Goal: Task Accomplishment & Management: Manage account settings

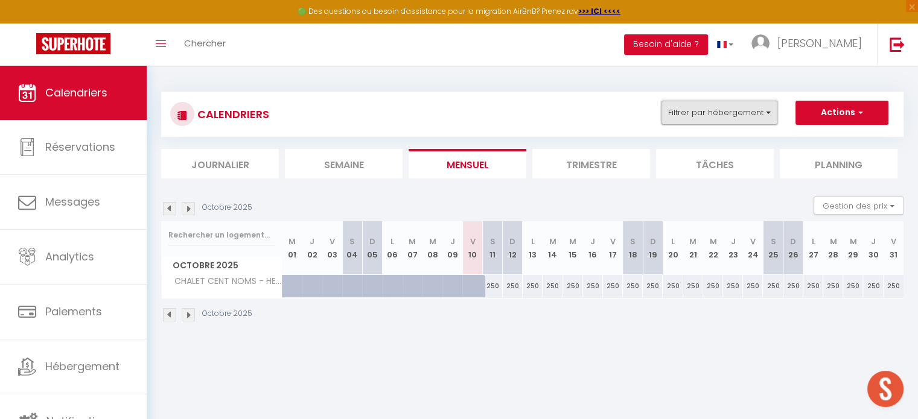
click at [706, 116] on button "Filtrer par hébergement" at bounding box center [719, 113] width 116 height 24
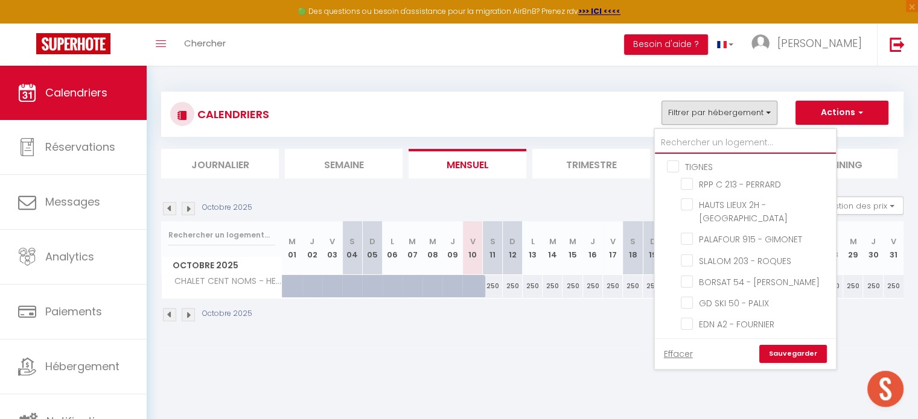
click at [692, 143] on input "text" at bounding box center [745, 143] width 181 height 22
type input "b"
checkbox input "false"
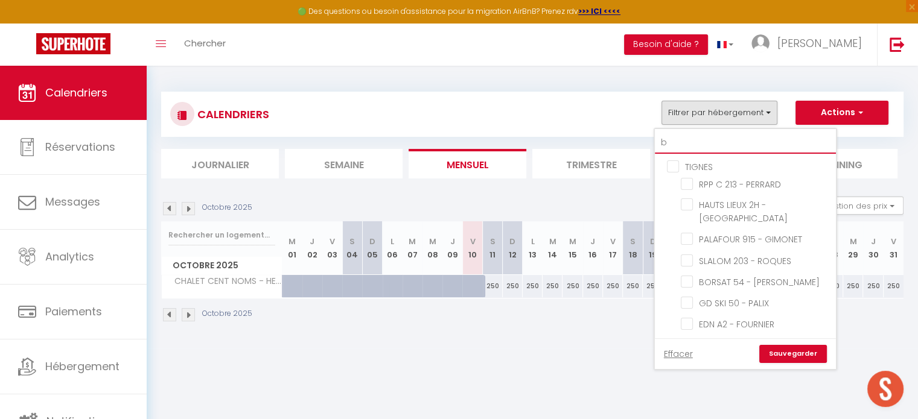
checkbox input "false"
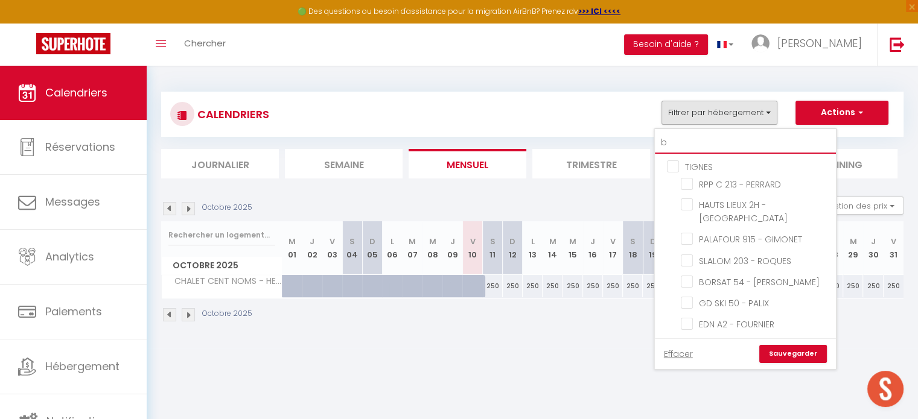
checkbox input "false"
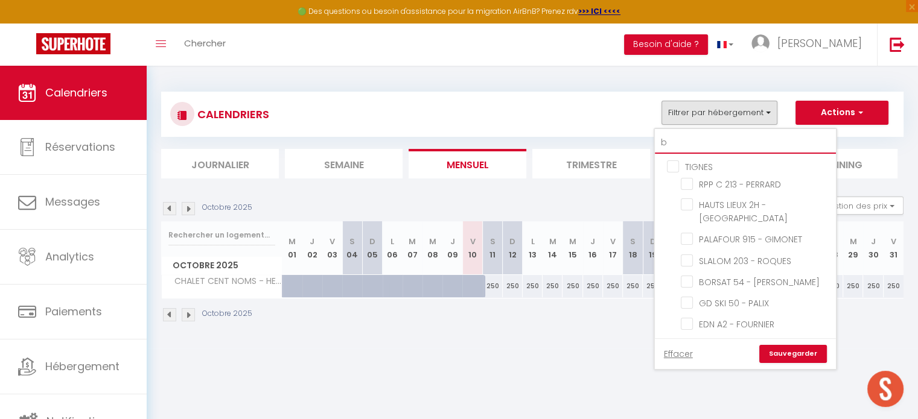
checkbox input "false"
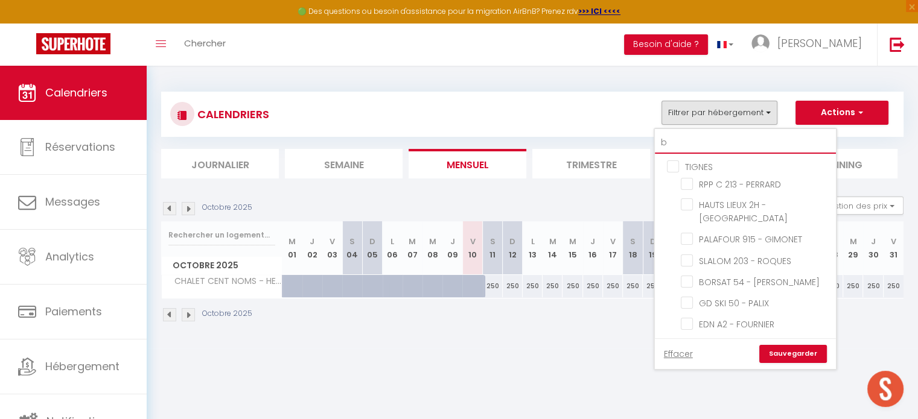
checkbox input "false"
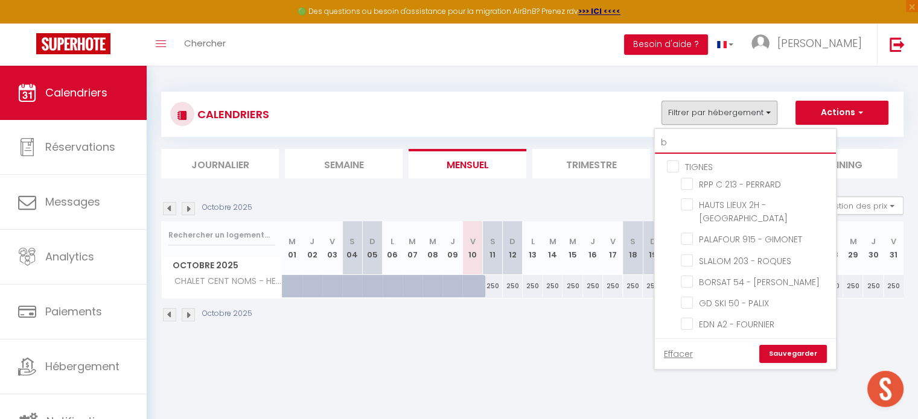
checkbox input "false"
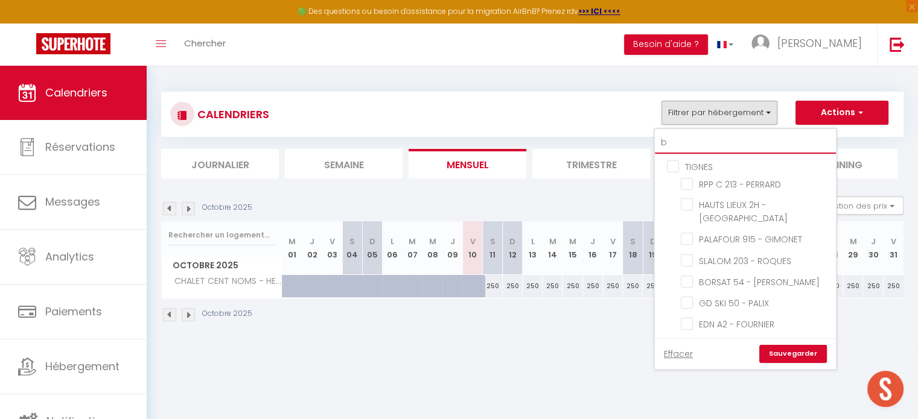
checkbox input "false"
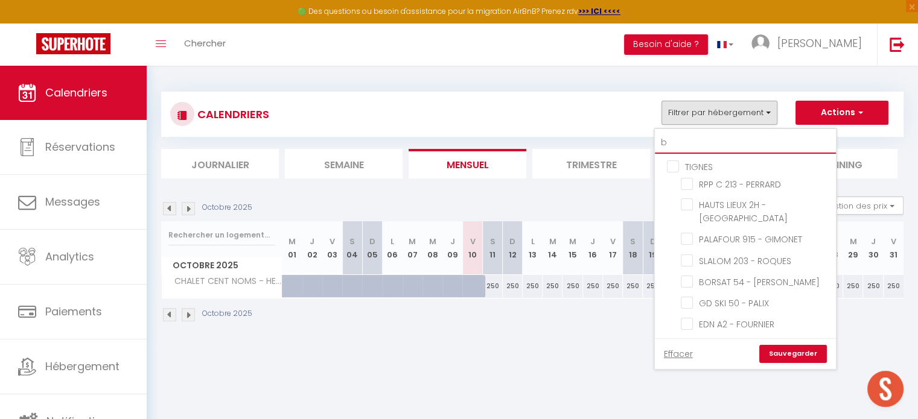
checkbox input "false"
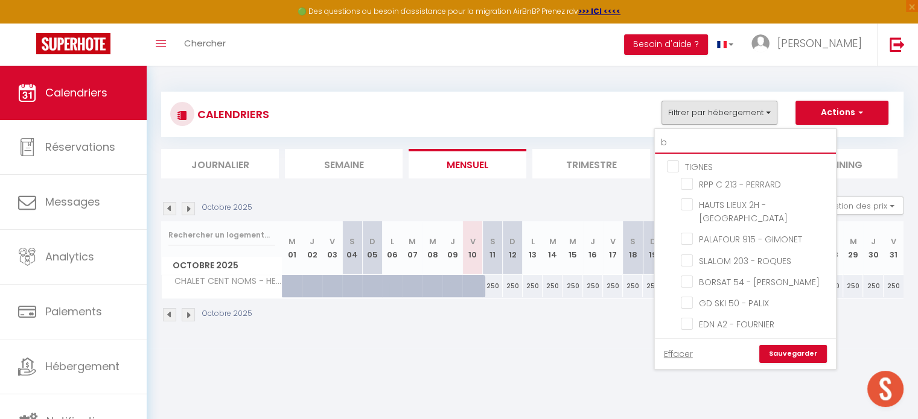
checkbox input "false"
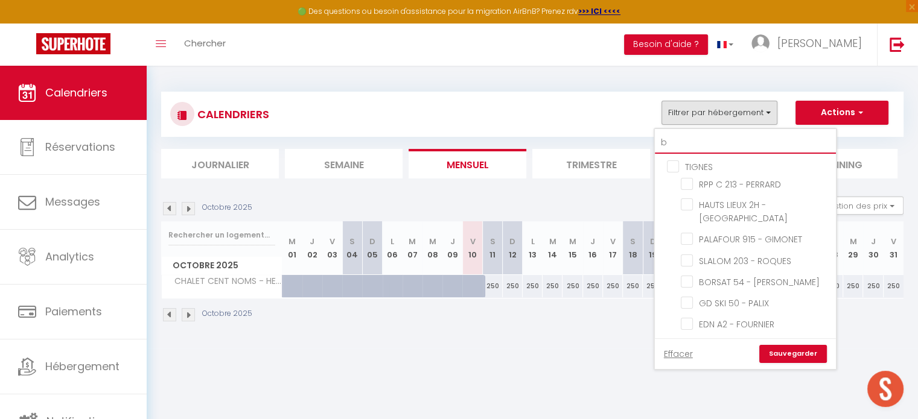
checkbox input "false"
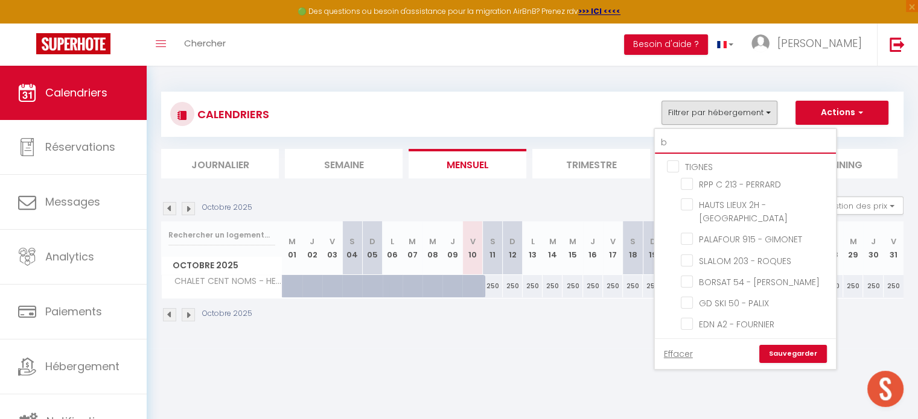
checkbox input "false"
checkbox input "true"
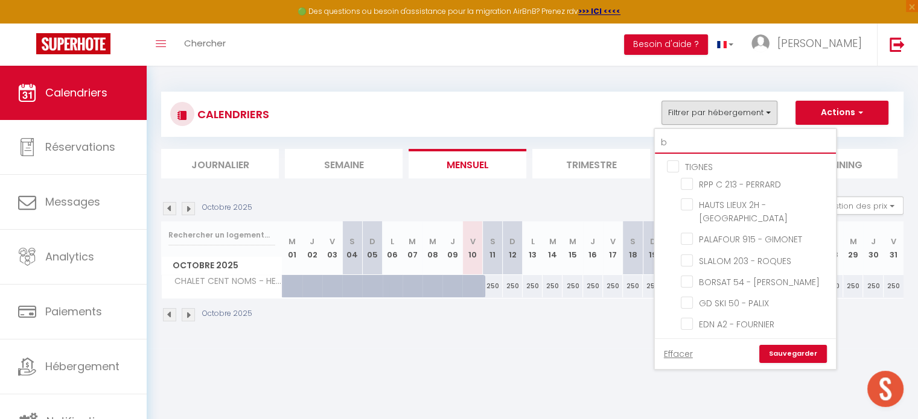
checkbox input "false"
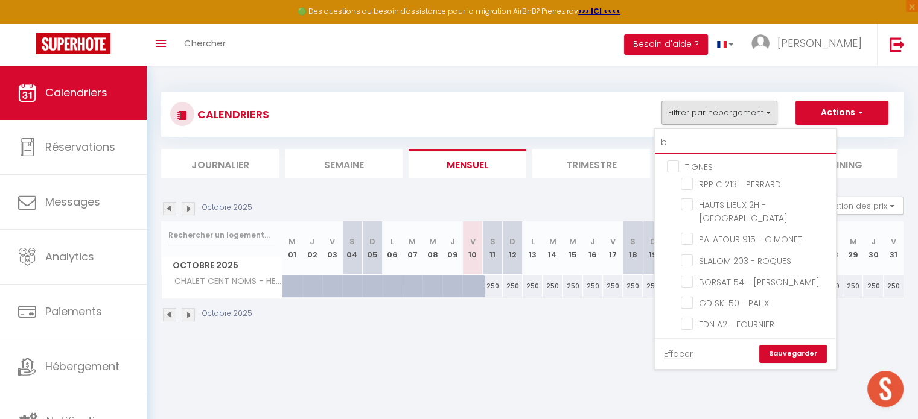
checkbox input "false"
type input "be"
checkbox input "false"
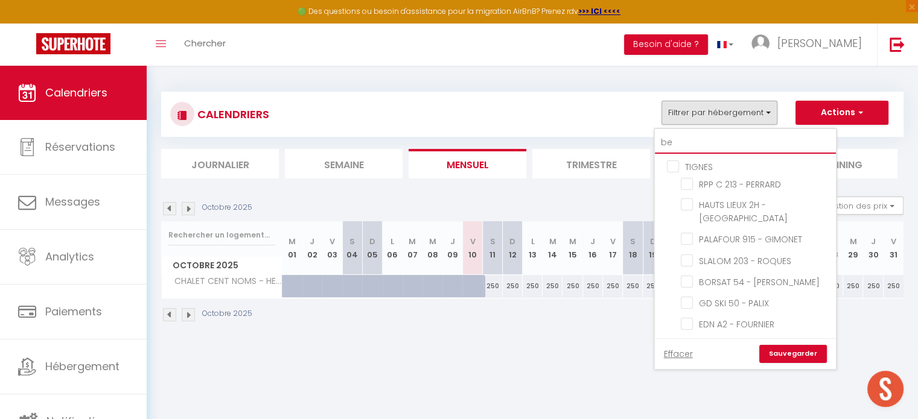
checkbox input "false"
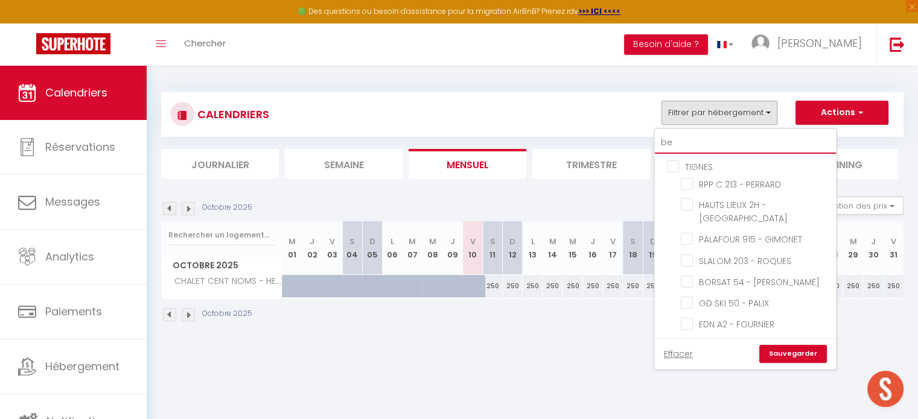
checkbox input "false"
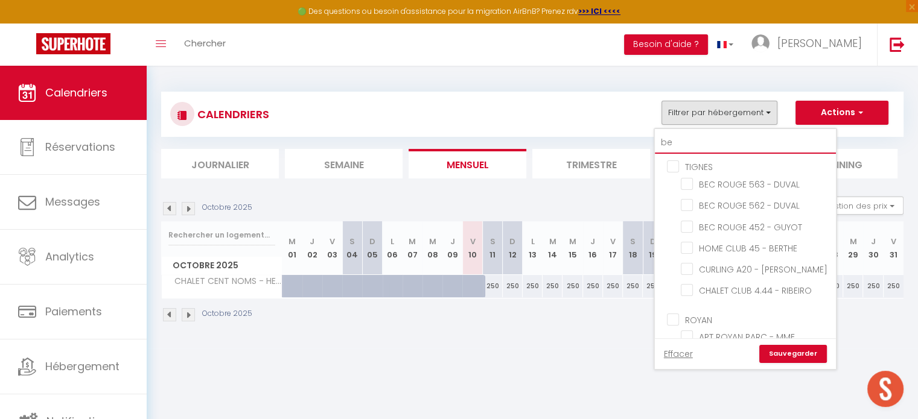
type input "ber"
checkbox input "false"
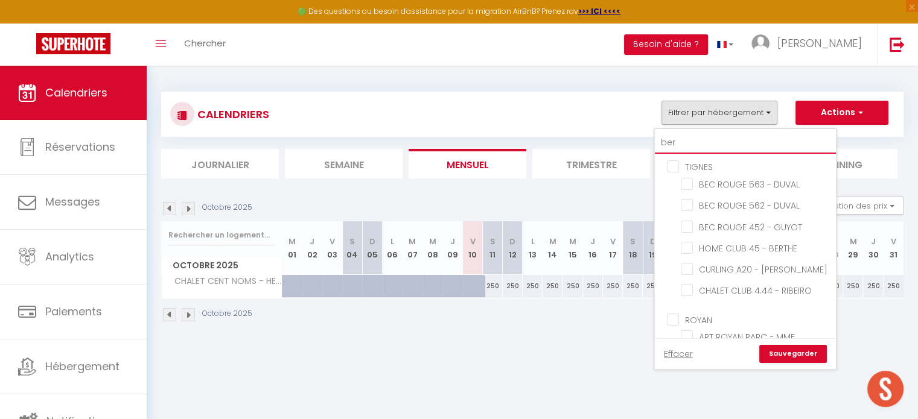
checkbox input "false"
type input "bert"
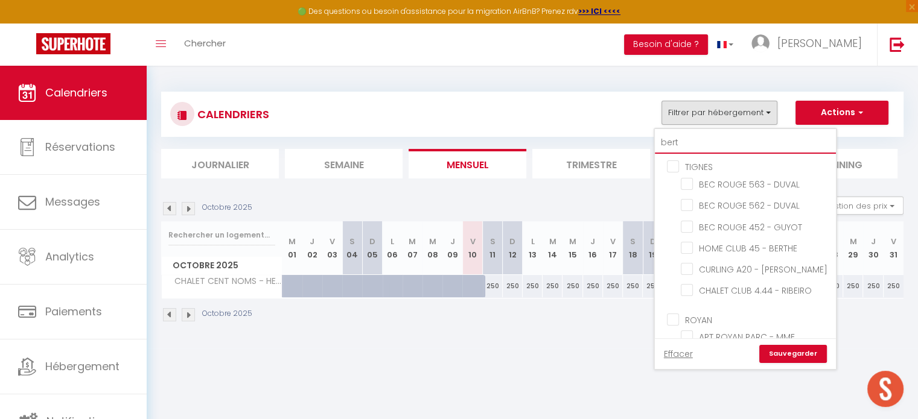
checkbox input "false"
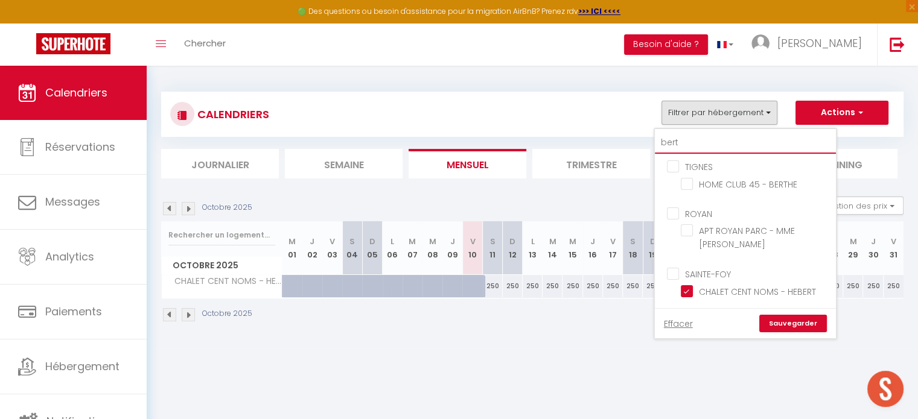
type input "berth"
checkbox input "false"
type input "berthe"
checkbox input "false"
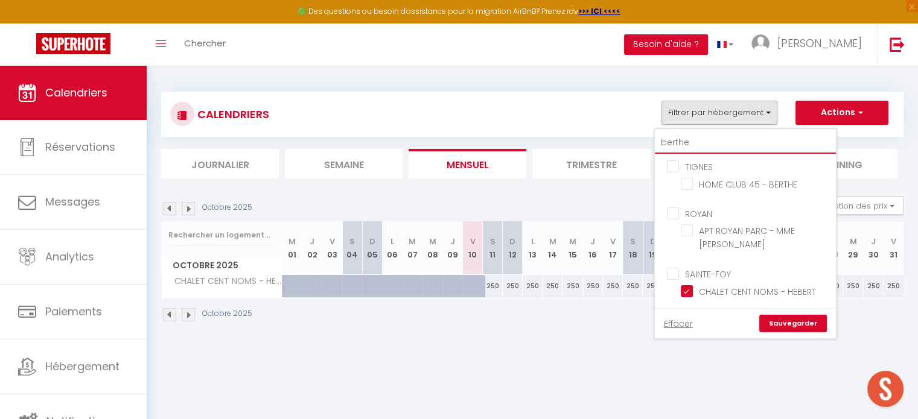
checkbox input "false"
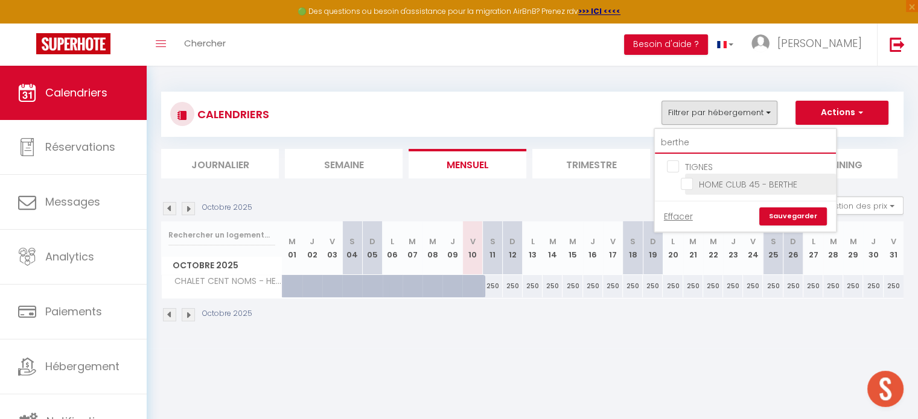
type input "berthe"
click at [686, 185] on input "HOME CLUB 45 - BERTHE" at bounding box center [756, 183] width 151 height 12
checkbox input "true"
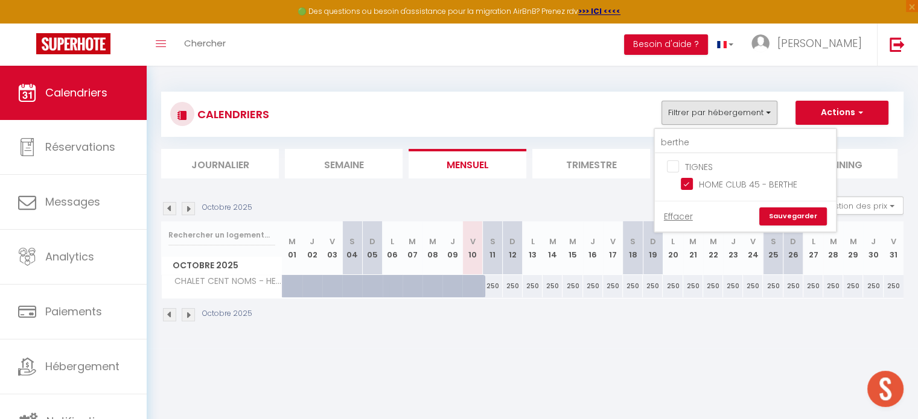
click at [783, 221] on link "Sauvegarder" at bounding box center [793, 217] width 68 height 18
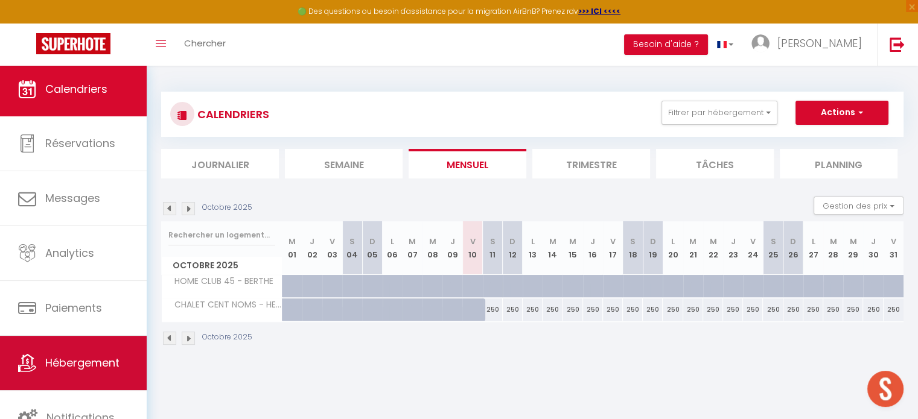
click at [97, 366] on span "Hébergement" at bounding box center [82, 362] width 74 height 15
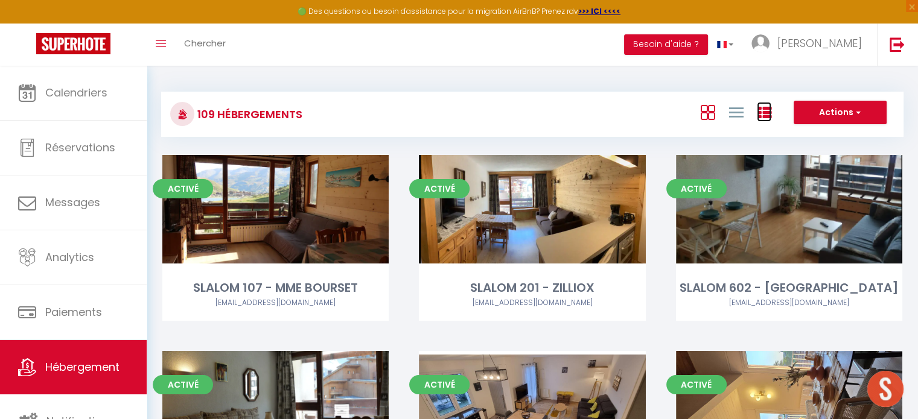
click at [765, 114] on icon at bounding box center [764, 113] width 14 height 14
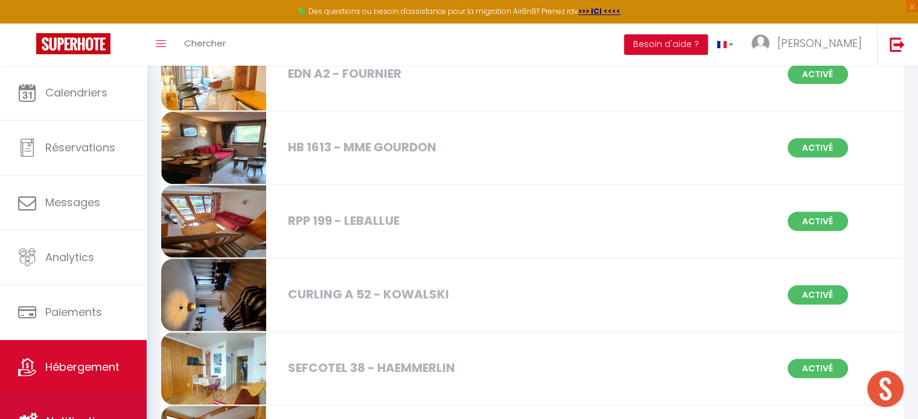
scroll to position [3, 0]
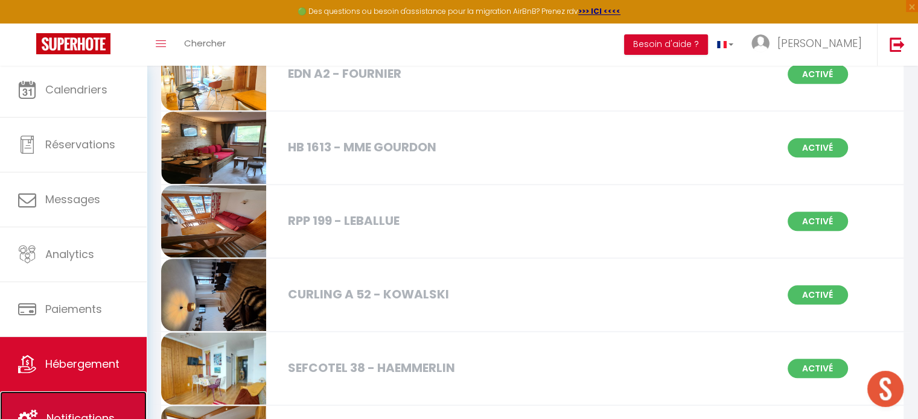
click at [92, 404] on link "Notifications" at bounding box center [73, 419] width 147 height 54
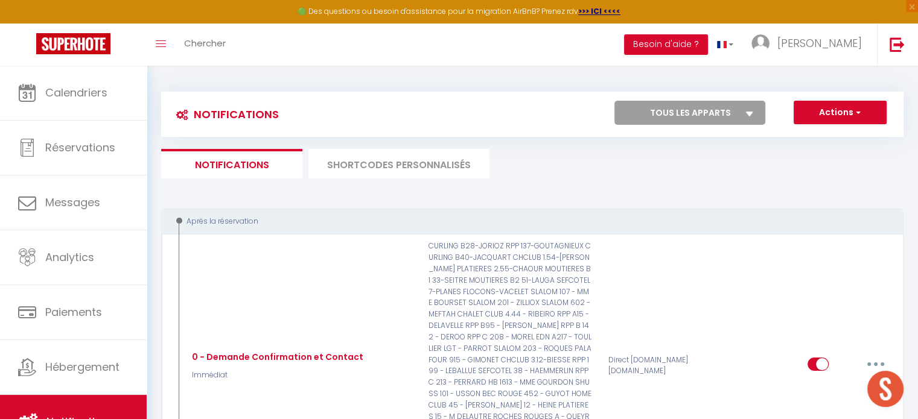
click at [355, 165] on li "SHORTCODES PERSONNALISÉS" at bounding box center [398, 164] width 181 height 30
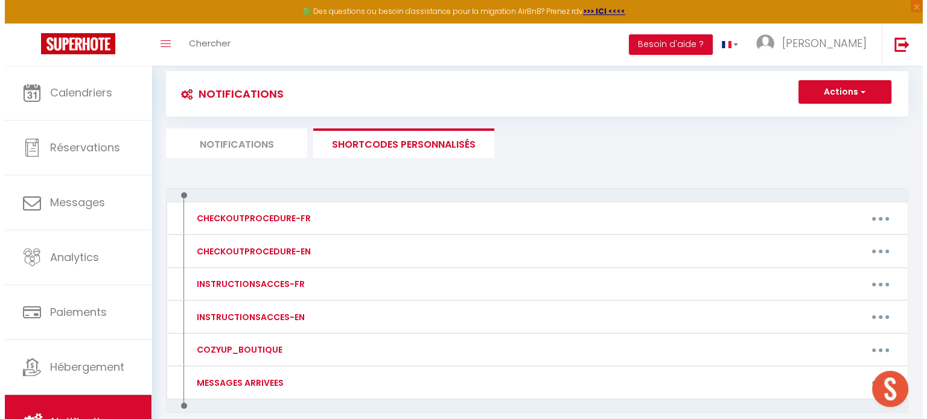
scroll to position [77, 0]
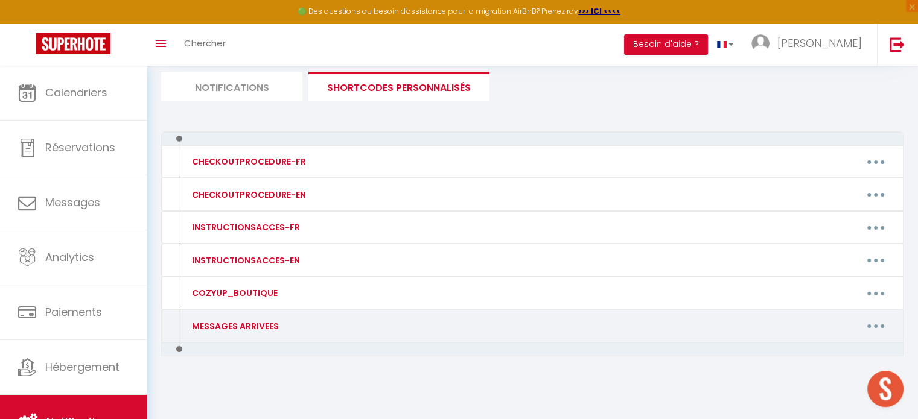
click at [866, 323] on button "button" at bounding box center [876, 326] width 34 height 19
click at [826, 350] on link "Editer" at bounding box center [844, 353] width 89 height 21
type input "MESSAGES ARRIVEES"
type textarea "Voici les informations pour récupérer vos clefs :"
type textarea "📍Rond point des pistes C Apt 213 L entrée de la résidence se trouve sur la droi…"
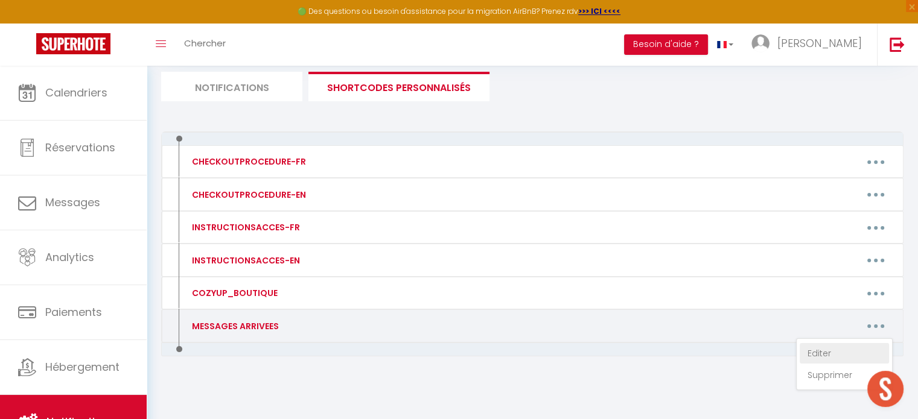
type textarea "HAUTS LIEUX - Appartement 2H L'entrée de la résidence se trouve promenade de [G…"
type textarea "Pour récupérer vos clefs : Merci de bien vouloir vous rendre à [GEOGRAPHIC_DATA…"
type textarea "🏠SLALOM 203 La résidence ' Le Slalom' se trouve impasse des moutières [URL][DOM…"
type textarea "BORSAT 1 APPARTEMENT 54 Repère placé 📍 [URL] L entrée de la résidence se trouve…"
type textarea "🏠 Grand ski, [GEOGRAPHIC_DATA] 1800 Repère placé 📍Appartement Le Grand Ski, [ST…"
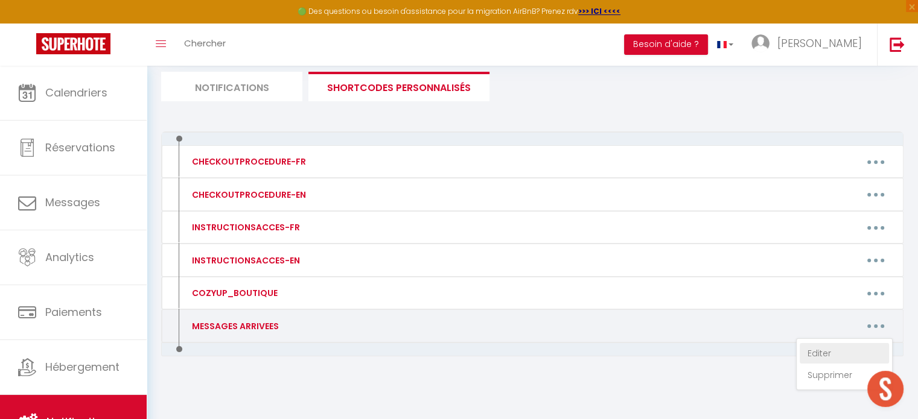
type textarea "🏠 L'IPSUM DOL SITAME C0 Adipi el sedd eiusmod temp incidi u LABO ETDOLOREMAGN, …"
type textarea "HAMEAU [GEOGRAPHIC_DATA] 1 et 2 APPARTEMENT 1613 Repère placé 📍 [URL][DOMAIN_NA…"
type textarea "🏠 ROND POINT DES PISTES C - 199 La résidence se trouve tout au bout de l'[GEOGR…"
type textarea "🏠 CURLING A 52 Merci de bien vouloir vous rendre à [GEOGRAPHIC_DATA], située [G…"
type textarea "Pour récupérer vos clefs : Merci de bien vouloir vous rendre a ALPO CONCIERGERI…"
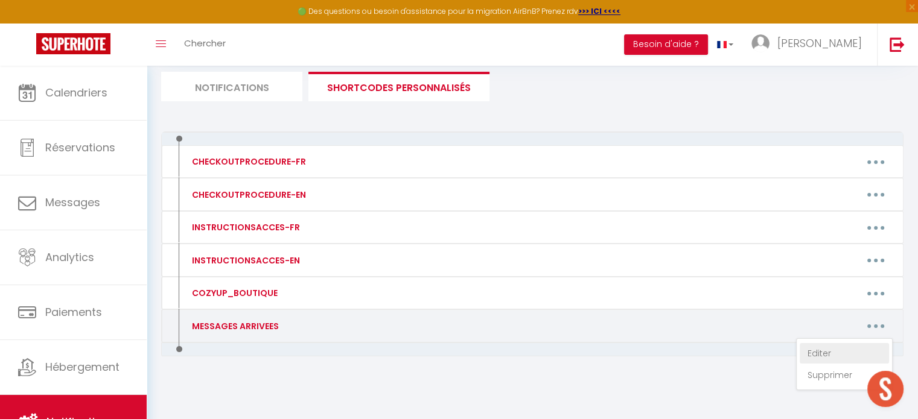
type textarea "CHALET CLUB 3📍 Repère placé [URL][DOMAIN_NAME] L entrée de la résidence se trou…"
type textarea "📍Rond point des pistes B Apt 124 L entrée de la résidence se trouve juste à dro…"
type textarea "🏠 SHUSS 101 Merci de vous diriger vers la Résidence Le 'Schuss' [URL][DOMAIN_NA…"
type textarea "🏠 BEC ROUGE 563 La résidence ' [GEOGRAPHIC_DATA]' se trouve : [STREET_ADDRESS] …"
type textarea "🏠 BEC ROUGE 562 La résidence ' [GEOGRAPHIC_DATA]' se trouve : [STREET_ADDRESS] …"
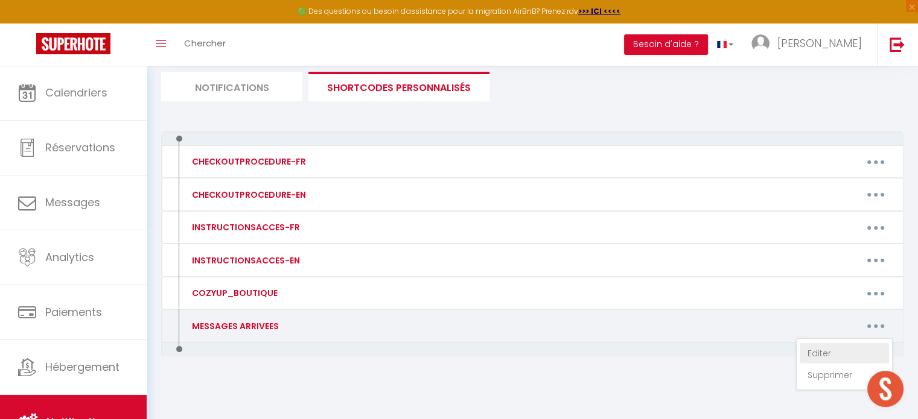
type textarea "🏠 SLALOM 606 La résidence ' [GEOGRAPHIC_DATA]' se trouve Impasse des Moutières …"
type textarea "🏠 LES HAUTS DE VAL CLARET B2 APPART 9 Pour récupérer vos clés : Merci de bien v…"
type textarea "🏠 SEFCOTEL B 15 Pour récupérer vos clés : Merci de bien vouloir vous rendre à […"
type textarea "🏠BEC ROUGE 452 La résidence ' [GEOGRAPHIC_DATA]' se trouve : [STREET_ADDRESS] […"
type textarea "🏠LE CHALET DE LA TOUR La résidence ' [GEOGRAPHIC_DATA]' se trouve au [STREET_AD…"
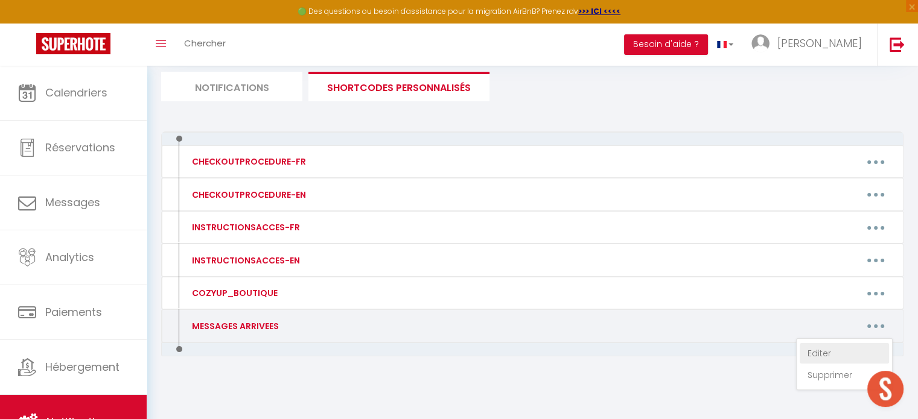
type textarea "📍Rond point des pistes A Apt 108 [URL][DOMAIN_NAME] L'entrée de la résidence se…"
type textarea "🏠HOME CLUB 45 La résidence ' HOME CLUB' se trouve : Le Lavachet, [STREET_ADDRES…"
type textarea "KANDAHAR A Appartement 12 La residence [GEOGRAPHIC_DATA] A se trouve à cette ad…"
type textarea "Pour récupérer vos clefs : Merci de bien vouloir vous rendre a ALPO CONCIERGERI…"
type textarea "🏠ROCHES ROUGES A La résidence [GEOGRAPHIC_DATA] A se trouve Chemin des roches r…"
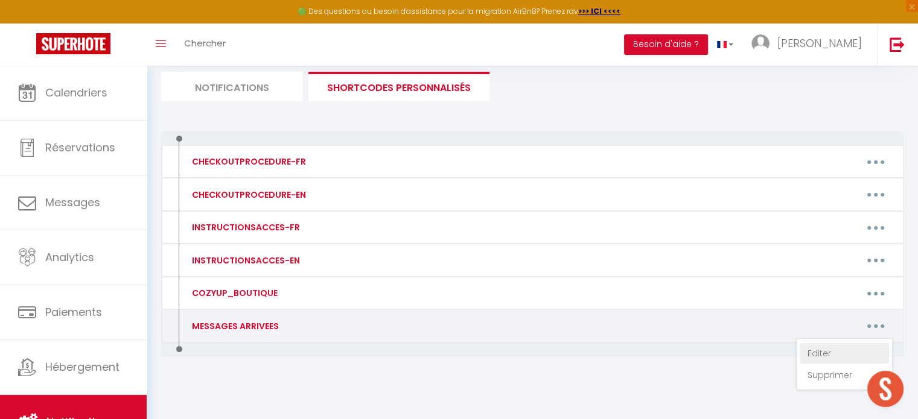
type textarea "🏠HOME CLUB 134 La résidence ' HOME CLUB' se trouve : Le Lavachet, [STREET_ADDRE…"
type textarea "🏠 RESIDENCE LE CHAMOIS - APT BLANC L'entrée de la résidence se trouve juste à c…"
type textarea "Votre logement sera disponible à partir de 17h (si vous avez souscrit à l'arriv…"
type textarea "🏠 ROND POINT DES PISTES A - 119 L'entrée de la résidence rond point des pistes …"
type textarea "🏠 CURLING A-20 Merci de bien vouloir vous rendre à [GEOGRAPHIC_DATA], située [G…"
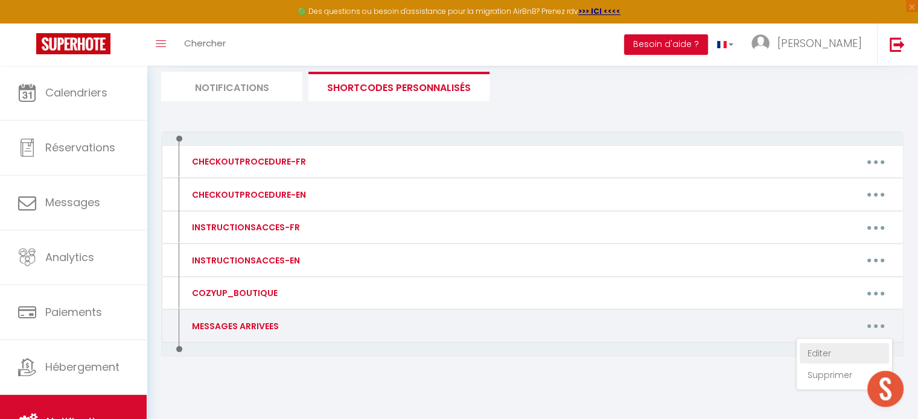
type textarea "🏠 CHALET CLUB 3.48 📍Adresse : [STREET_ADDRESS] [URL][DOMAIN_NAME] L'entrée de l…"
type textarea "🏠 CURLING B-44 Merci de bien vouloir vous rendre à [GEOGRAPHIC_DATA], située [G…"
type textarea "🏠 LES HAUTS DE VAL CLARET B2 APPART 43 Pour récupérer vos clés : Merci de bien …"
type textarea "🏠 HOME CLUB 116 Pour récupérer vos clés : Merci de bien vouloir vous rendre à […"
type textarea "🏠CHALET CLUB 1.33 Repère placé [URL][DOMAIN_NAME] Lorsque vous avez le Interspo…"
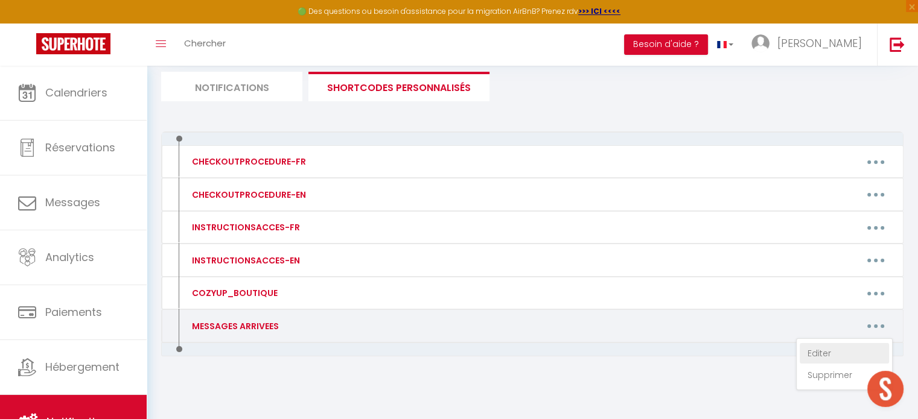
type textarea "🏠SLALOM 107 La résidence ' Le Slalom' se trouve impasse des moutières [URL][DOM…"
type textarea "🏠SLALOM 201 La résidence ' Le Slalom' se trouve impasse des moutières [URL][DOM…"
type textarea "🏠SLALOM 602 La résidence ' Le Slalom' se trouve impasse des moutières [URL][DOM…"
type textarea "🏠SLALOM 302 La résidence ' Le Slalom' se trouve impasse des moutières [URL][DOM…"
type textarea "HAMEAU [GEOGRAPHIC_DATA] 3 APPARTEMENT 3031 Repère placé 📍 [URL][DOMAIN_NAME] L…"
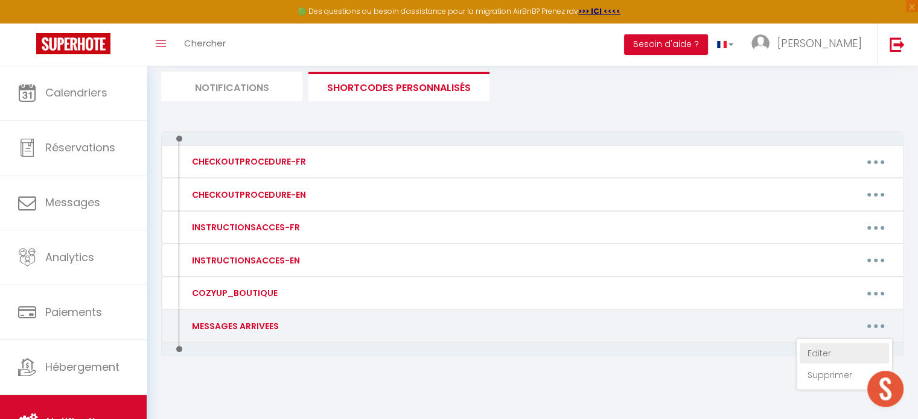
type textarea "🏠 Schuss 103 Merci de vous diriger à la Residence Le 'Schuss' [URL][DOMAIN_NAME…"
type textarea "🏠La grande tourne La résidence se trouve au [STREET_ADDRESS] [URL][DOMAIN_NAME]…"
type textarea "🏠Flocons 163 boucle du rosset [URL][DOMAIN_NAME] vous êtes en face de 2 escalie…"
type textarea "Pour récupérer vos clefs : Merci de bien vouloir vous rendre a ALPO CONCIERGERI…"
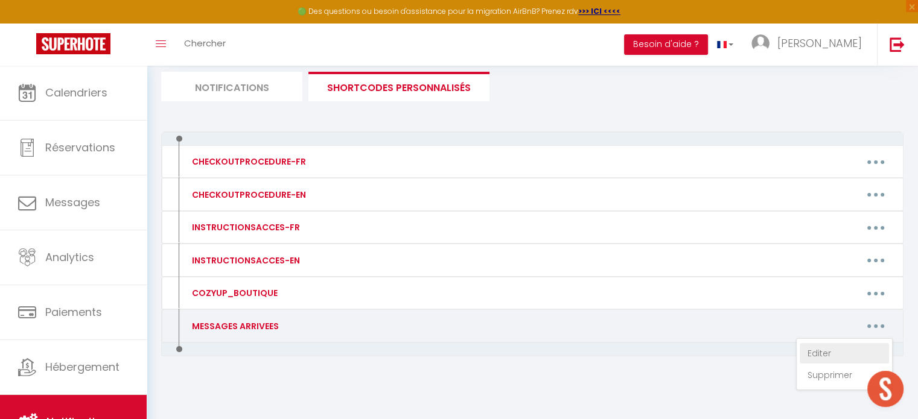
type textarea "🏠 ROND POINT DES PISTES B - 137 La résidence se trouve tout au bout de l'[GEOGR…"
type textarea "🏠 ROND POINT DES PISTES A - 115 L'entrée de la résidence rond point des pistes …"
type textarea "🏠 ROND POINT DES PISTES B 95 La résidence se trouve tout au bout de l'[GEOGRAPH…"
type textarea "Pour récupérer vos clefs : Merci de bien vouloir vous rendre a ALPO CONCIERGERI…"
type textarea "Pour récupérer vos clefs : Merci de bien vouloir vous rendre a notre CONCIERGER…"
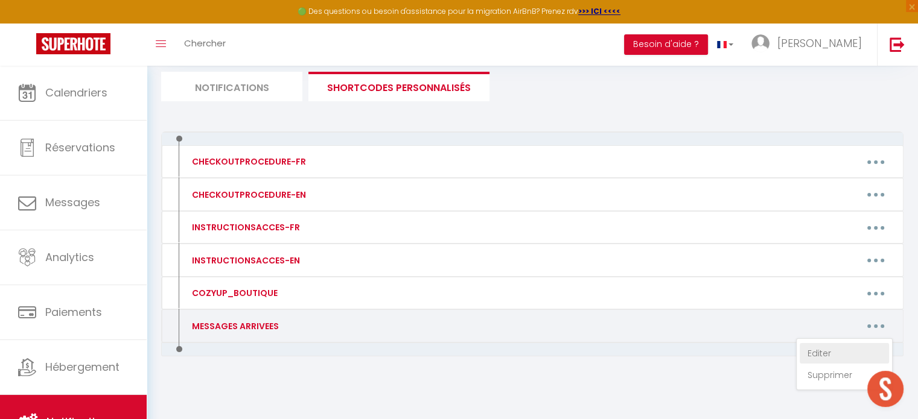
type textarea "Pour récupérer vos clefs : Merci de bien vouloir vous rendre a ALPO CONCIERGERI…"
type textarea "🏠 ROND POINT DES PISTES B 142 La résidence se trouve tout au bout de l'[GEOGRAP…"
type textarea "🏠 ROND POINT DES PISTES C - 208 La résidence se trouve tout au bout de l'[GEOGR…"
type textarea "BORSAT 1 APPARTEMENT 52 Repère placé 📍 [URL] L entrée de la résidence se trouve…"
type textarea "🏠HORIZON 2000 [GEOGRAPHIC_DATA] GPS : [URL][DOMAIN_NAME] En arrivant dans [GEOG…"
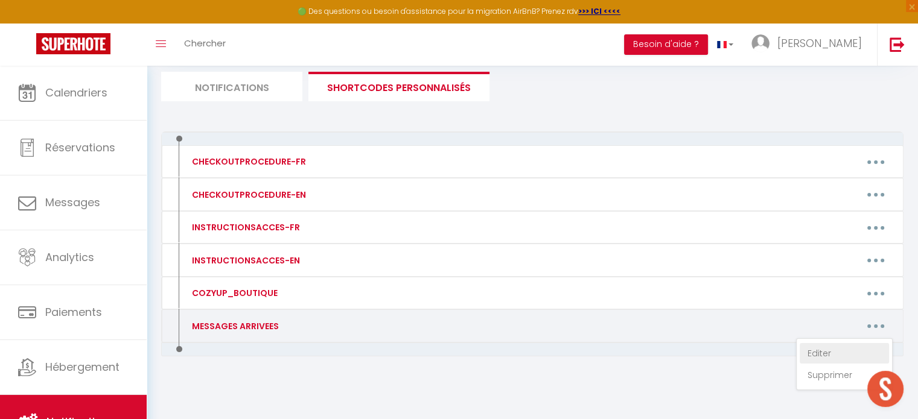
type textarea "🏠Écrin des neiges A [URL][DOMAIN_NAME] Derrière le restaurant "la table de [PER…"
type textarea "Résidence 'Grand Pré' Vous trouverez les.clefs dans la boîte à clefs directemen…"
type textarea "📍 MOUTIERES B1 Moutières B1 [URL][DOMAIN_NAME] Vous pouvez vous garer devant la…"
type textarea "📍 MOUTIERES B2 [URL][DOMAIN_NAME] Vous pouvez vous garer devant la résidence po…"
type textarea "🏠 SEFCOTEL 7 Pour récupérer vos clés : Merci de bien vouloir vous rendre à [GEO…"
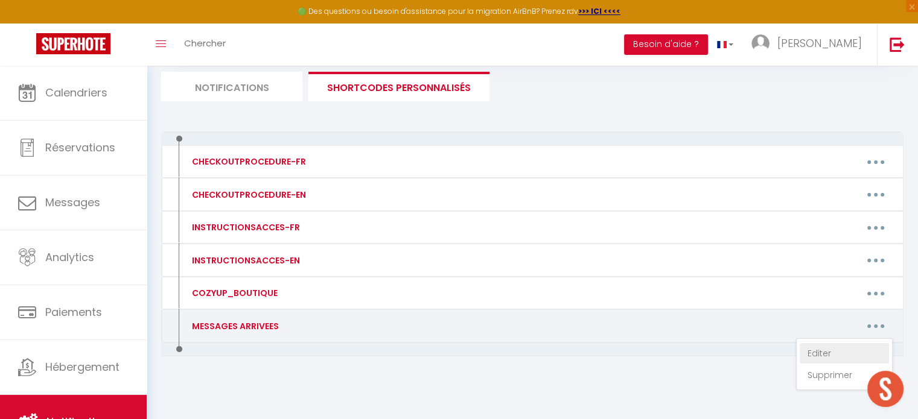
type textarea "🏠Chalet club 4-44 🏡 Immeuble le chalet club 4 - le blanchot [STREET_ADDRESS] [U…"
type textarea "Pour récupérer vos clefs : Merci de bien vouloir vous rendre a ALPO CONCIERGERI…"
type textarea "Bonjour, Votre appartement sera disponible à 16h Il se trouve [STREET_ADDRESS] …"
type textarea "Voici l adresse exacte Résidence Alpis Graia [STREET_ADDRESS] tarentaise [URL][…"
type textarea "le code de la boîte à clés est 9828. La résidence [PERSON_NAME] est à l’angle e…"
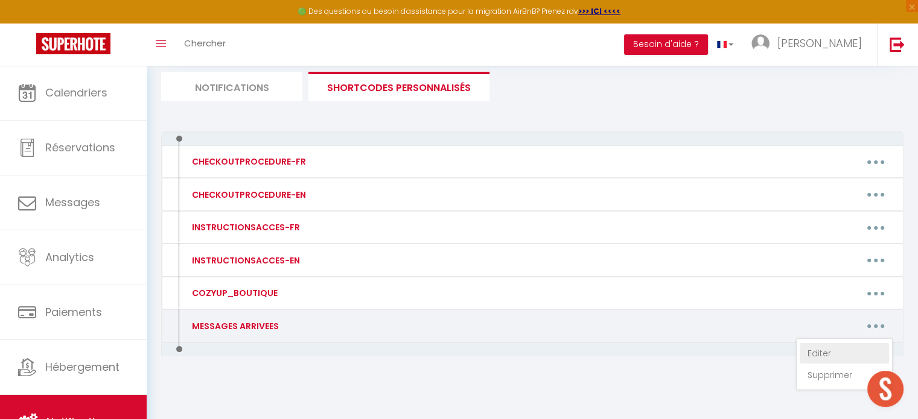
type textarea "Il se trouve [STREET_ADDRESS]. Vous pouvez vous garer dans la rue le temps de d…"
type textarea "Votre logement sera disponible à partir de 17h (si vous avez souscrit à l'arriv…"
type textarea "Lorem ipsumdol sita consectetu a elitse do 82e (te inci utla etdolore m a'enima…"
type textarea "Votre logement sera disponible à partir de 17h (si vous avez souscrit à l'arriv…"
type textarea "Lorem ipsumdol sita consectetu a elitse do 96e (te inci utla etdolore m a'enima…"
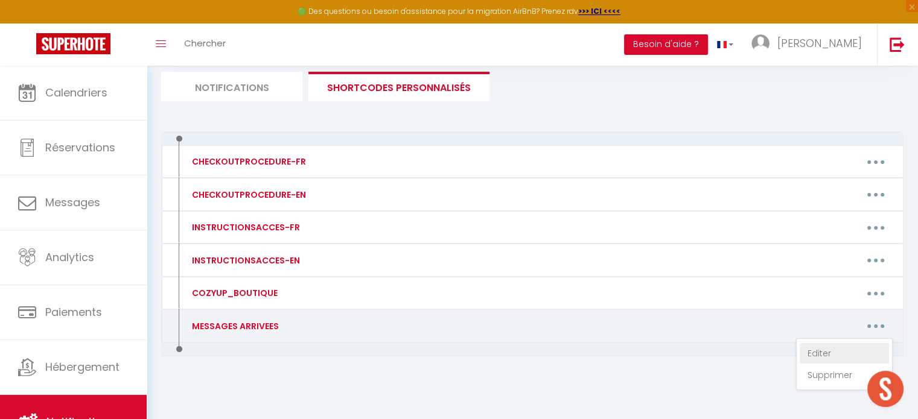
type textarea "Votre logement sera disponible à partir de 17h (si vous avez souscrit à l'arriv…"
type textarea "Lorem ipsumdol sita consectetu a elitse do 04e (te inci utla etdolore m a'enima…"
type textarea "Votre logement sera disponible à partir de 17h (si vous avez souscrit à l'arriv…"
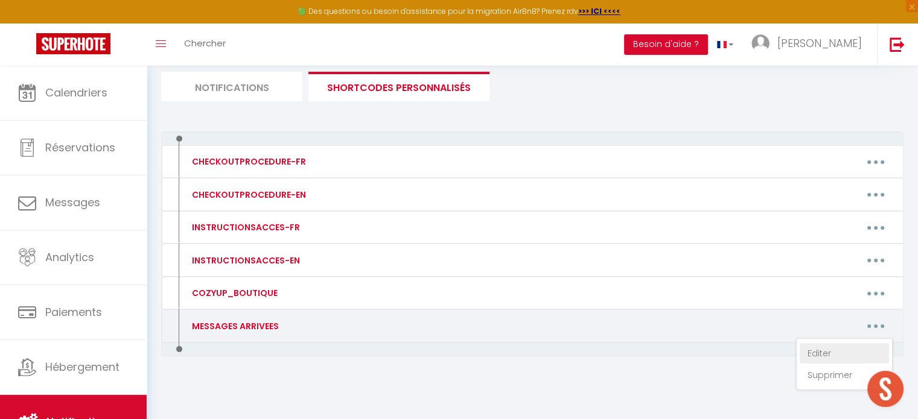
type textarea "Votre logement sera disponible à partir de 17h (si vous avez souscrit à l'arriv…"
type textarea "Lorem ipsumdol sita consectetu a elitse do 23e (te inci utla etdolore m a'enima…"
type textarea "Lorem ipsumdol sita consectetu a elitse do 73e (te inci utla etdolore m a'enima…"
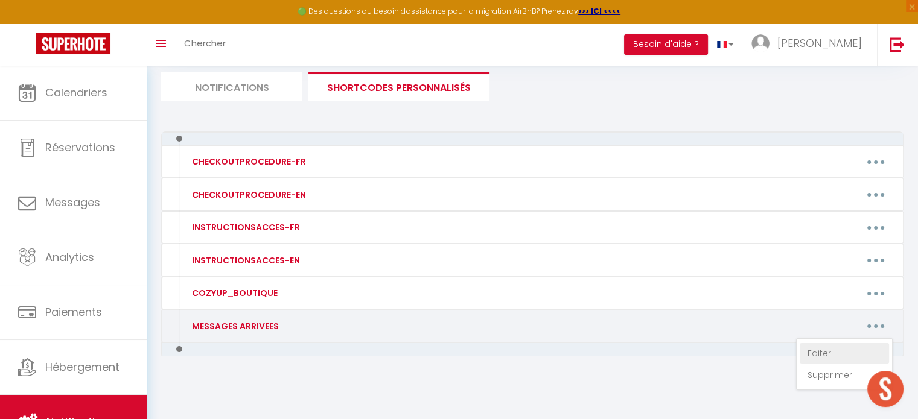
type textarea "Votre logement sera disponible à partir de 17h (si vous avez souscrit à l'arriv…"
type textarea "Bonjour, Votre logement sera disponible à partir de 17h (si vous avez souscrit …"
type textarea "Votre logement sera disponible à partir de 17h (si vous avez souscrit à l'arriv…"
type textarea "Lorem ipsumdol sita consectetu a elitse do 07e (te inci utla etdolore m a'enima…"
type textarea "Bonjour, Votre logement sera disponible à partir de 17h (si vous avez souscrit …"
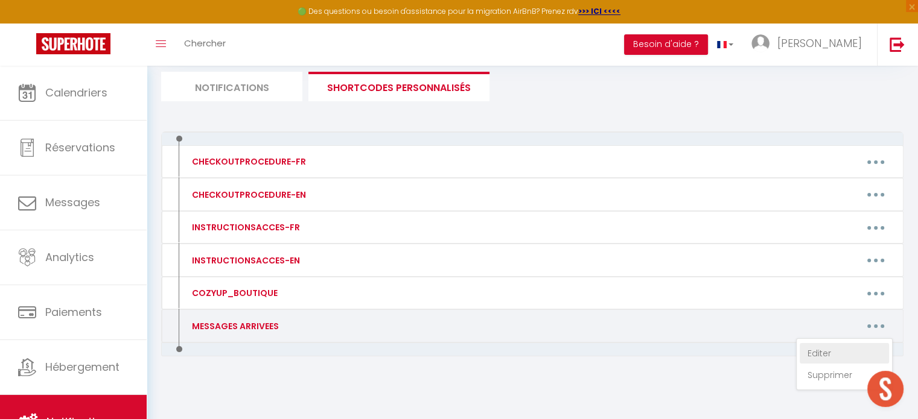
type textarea "Bonjour, Votre logement sera disponible à partir de 17h (si vous avez souscrit …"
type textarea "Lorem ipsumdol sita consectetu a elitse do 26e (te inci utla etdolore m a'enima…"
type textarea "Votre logement sera disponible à partir de 17h (si vous avez souscrit à l'arriv…"
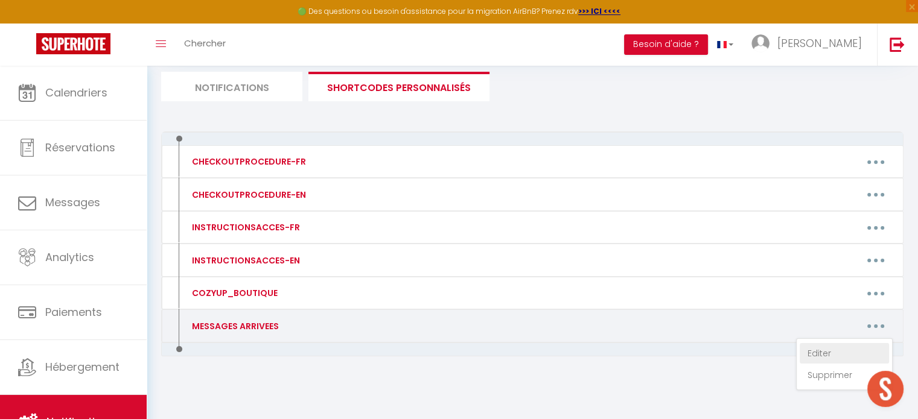
type textarea "Votre logement sera disponible à partir de 17h (si vous avez souscrit à l'arriv…"
type textarea "Voici l adresse exacte Résidence Alpis Graia [STREET_ADDRESS] tarentaise [URL][…"
type textarea "Votre logement sera disponible à partir de 17h (si vous avez souscrit à l'arriv…"
type textarea "Lorem ipsumdol sita consectetu a elitse do 16e (te inci utla etdolore m a'enima…"
type textarea "Votre logement sera disponible à partir de 17h (si vous avez souscrit à l'arriv…"
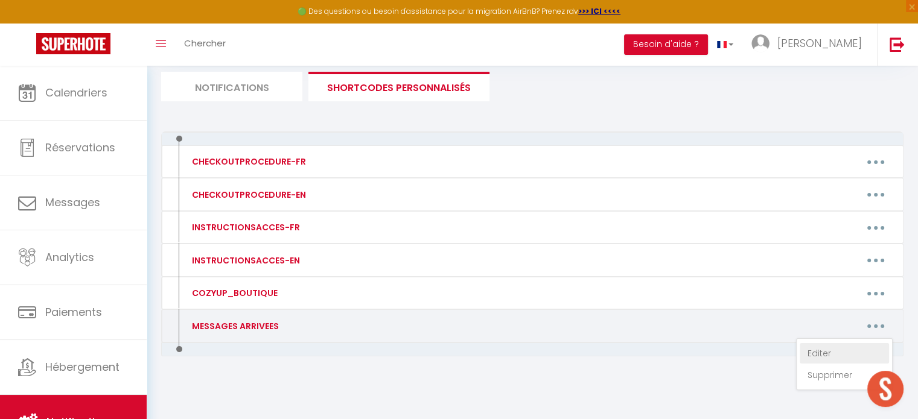
type textarea "Votre logement sera disponible à partir de 17h (si vous avez souscrit à l'arriv…"
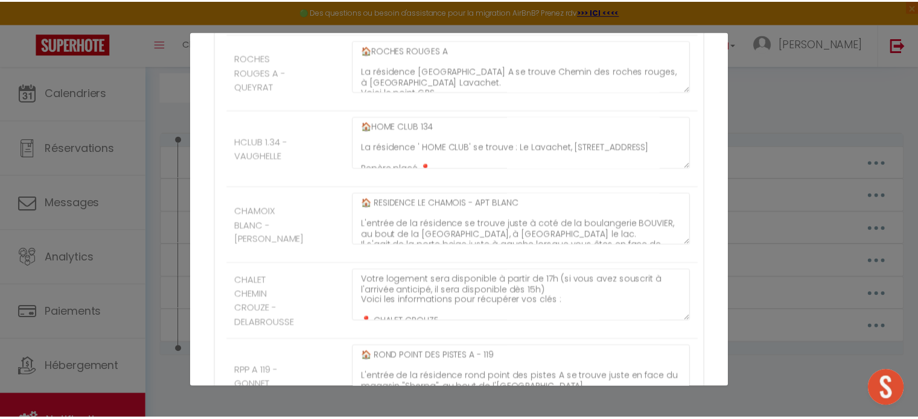
scroll to position [0, 0]
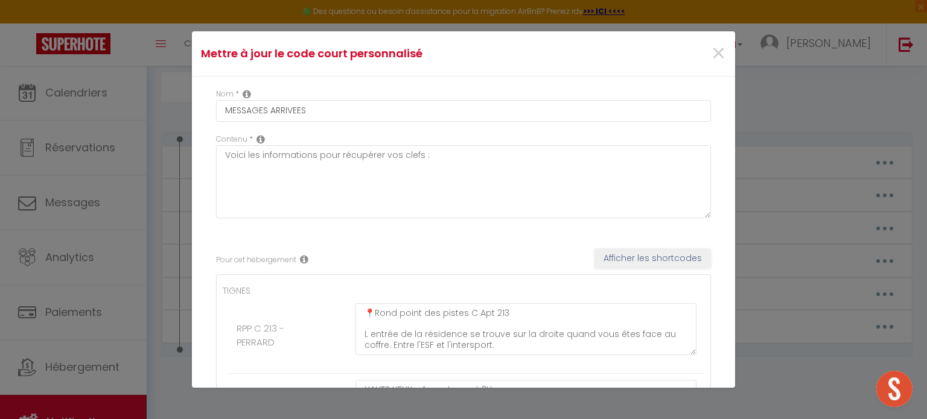
click at [695, 55] on div "×" at bounding box center [643, 53] width 180 height 27
click at [712, 53] on span "×" at bounding box center [718, 54] width 15 height 36
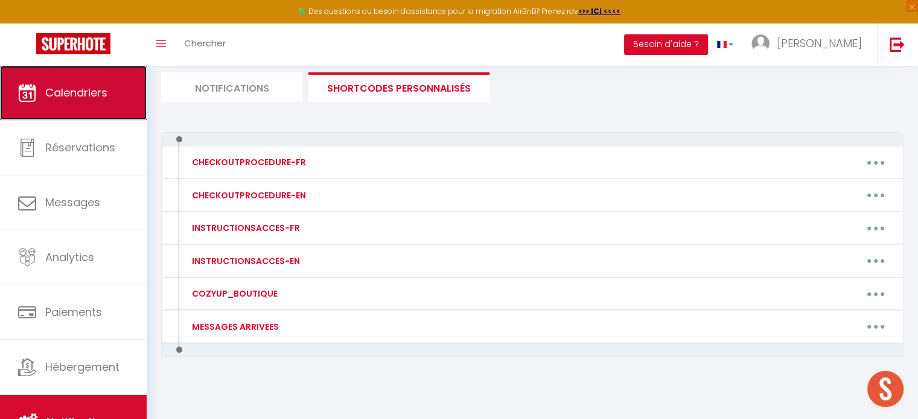
click at [108, 97] on link "Calendriers" at bounding box center [73, 93] width 147 height 54
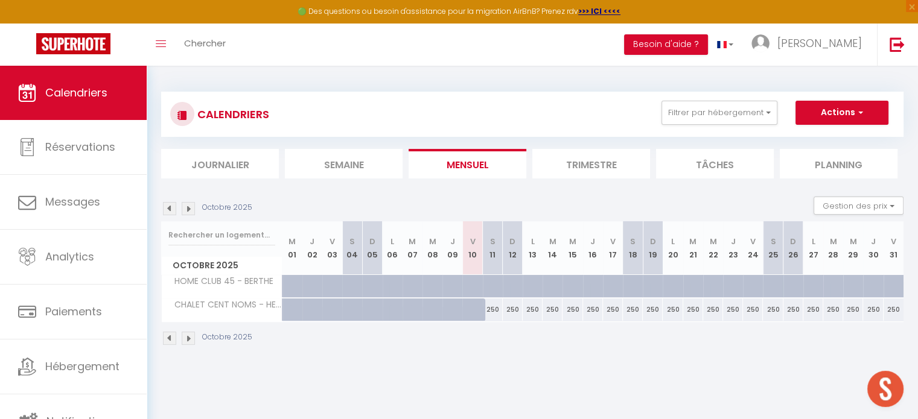
click at [188, 212] on img at bounding box center [188, 208] width 13 height 13
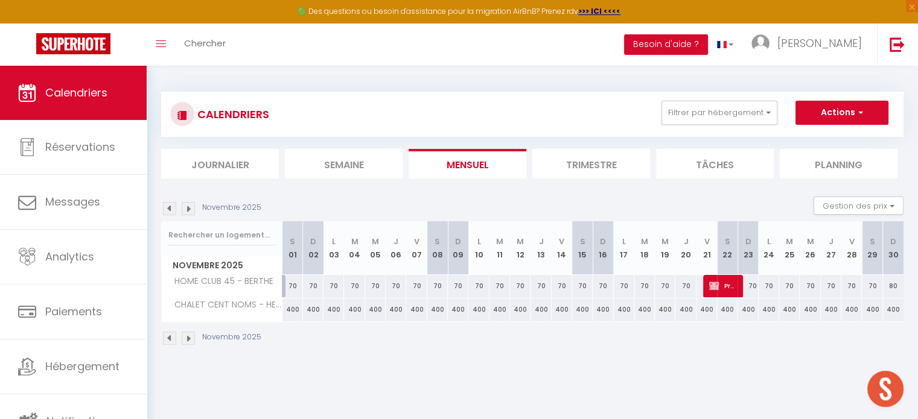
click at [188, 212] on img at bounding box center [188, 208] width 13 height 13
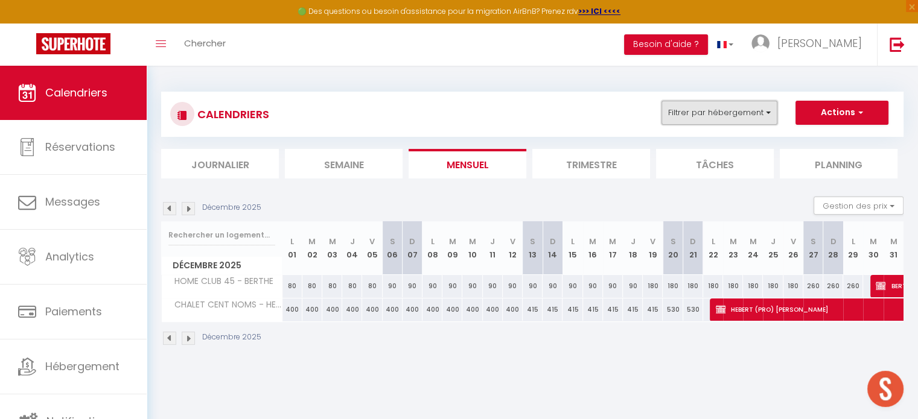
click at [739, 118] on button "Filtrer par hébergement" at bounding box center [719, 113] width 116 height 24
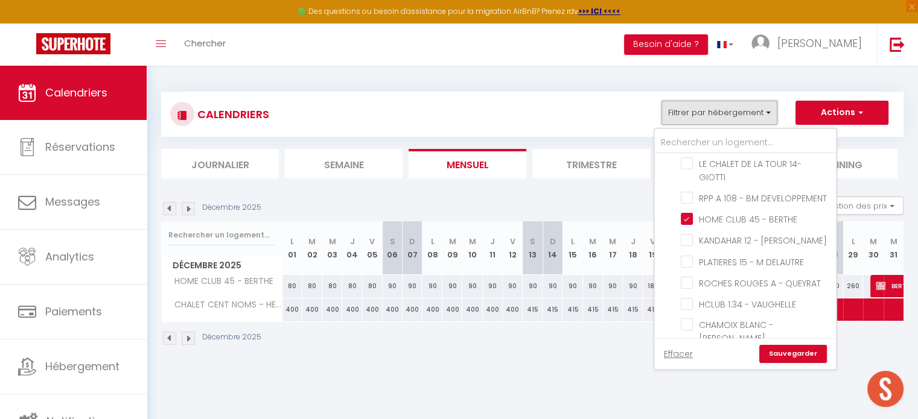
scroll to position [482, 0]
click at [686, 212] on input "HOME CLUB 45 - BERTHE" at bounding box center [756, 218] width 151 height 12
click at [698, 143] on input "text" at bounding box center [745, 143] width 181 height 22
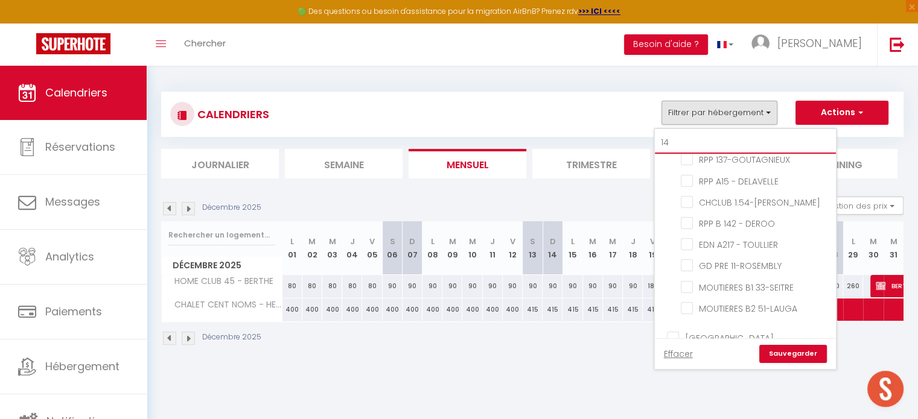
scroll to position [0, 0]
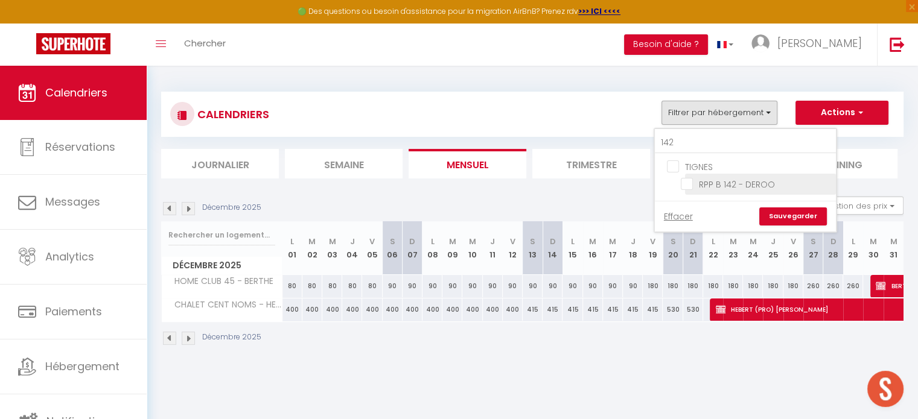
click at [690, 182] on input "RPP B 142 - DEROO" at bounding box center [756, 183] width 151 height 12
click at [783, 214] on link "Sauvegarder" at bounding box center [793, 217] width 68 height 18
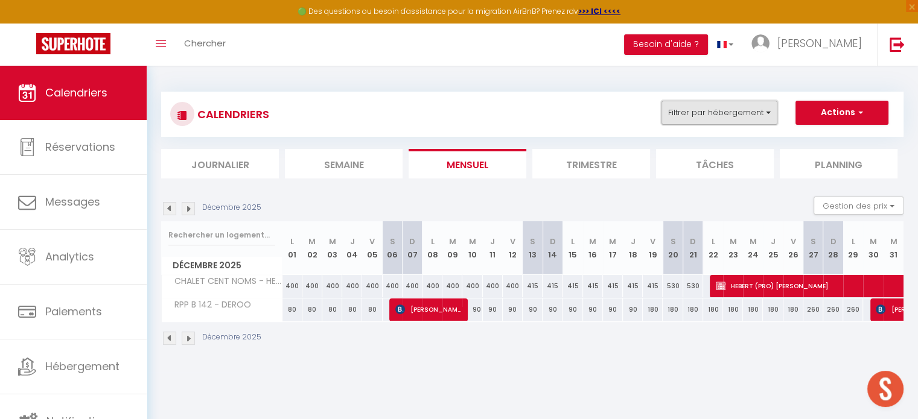
click at [692, 109] on button "Filtrer par hébergement" at bounding box center [719, 113] width 116 height 24
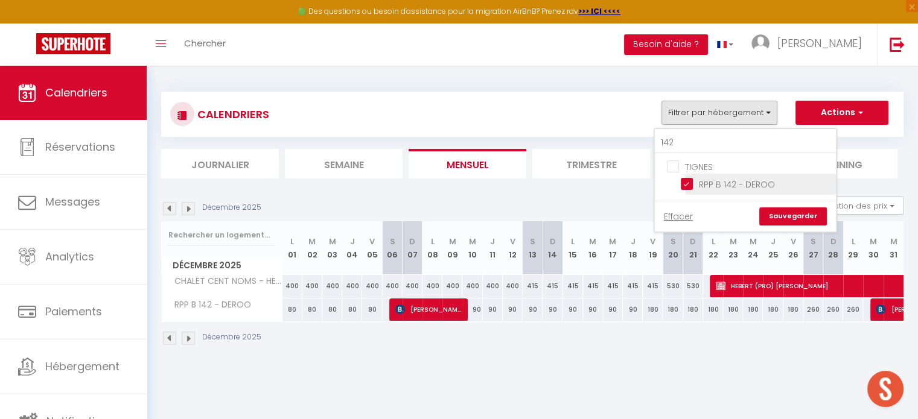
click at [690, 183] on input "RPP B 142 - DEROO" at bounding box center [756, 183] width 151 height 12
click at [690, 184] on input "RPP B 142 - DEROO" at bounding box center [756, 183] width 151 height 12
click at [780, 214] on link "Sauvegarder" at bounding box center [793, 217] width 68 height 18
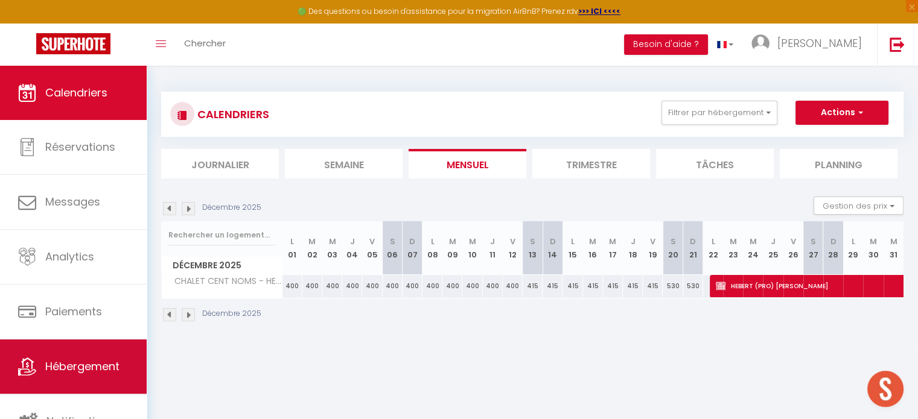
scroll to position [3, 0]
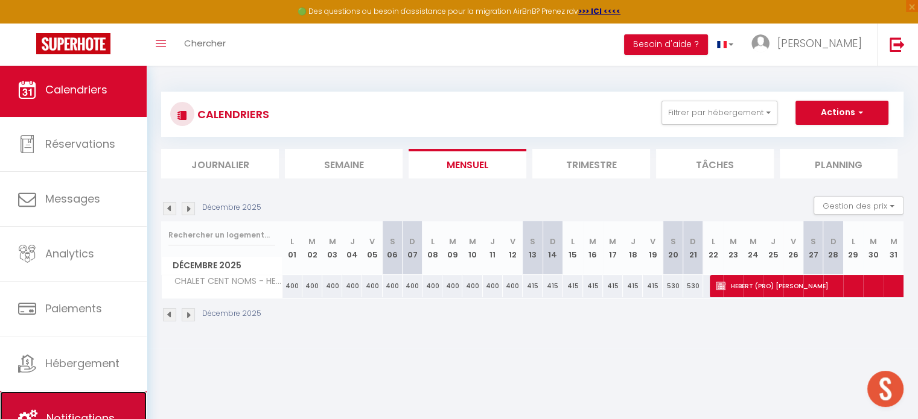
click at [86, 406] on link "Notifications" at bounding box center [73, 419] width 147 height 54
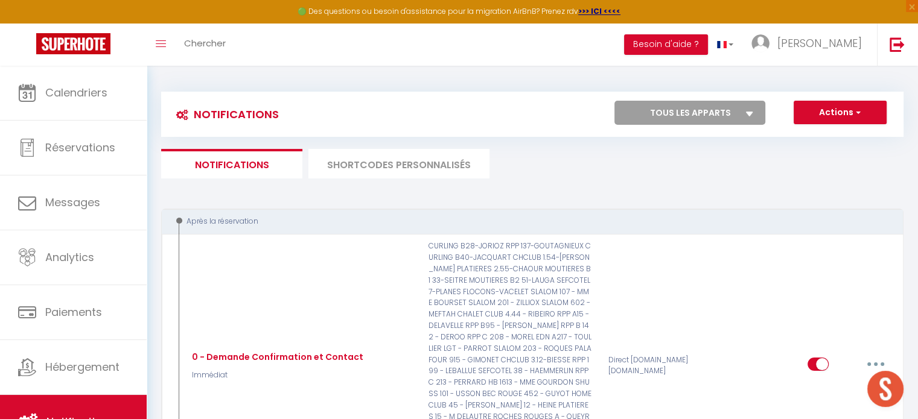
click at [429, 160] on li "SHORTCODES PERSONNALISÉS" at bounding box center [398, 164] width 181 height 30
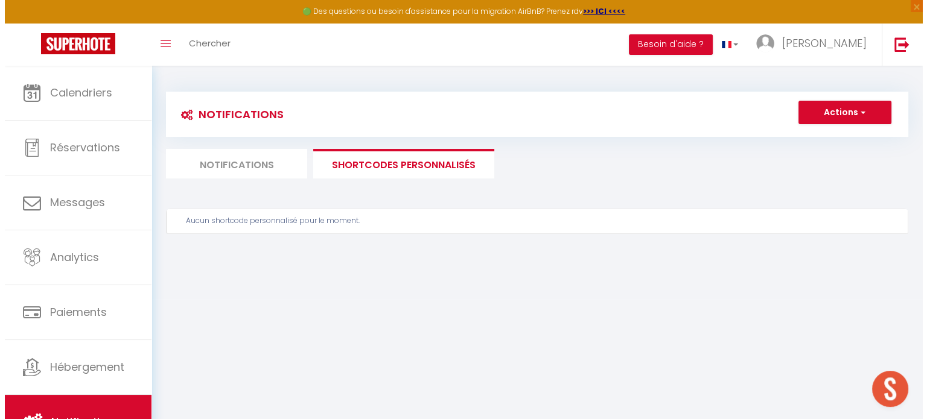
scroll to position [65, 0]
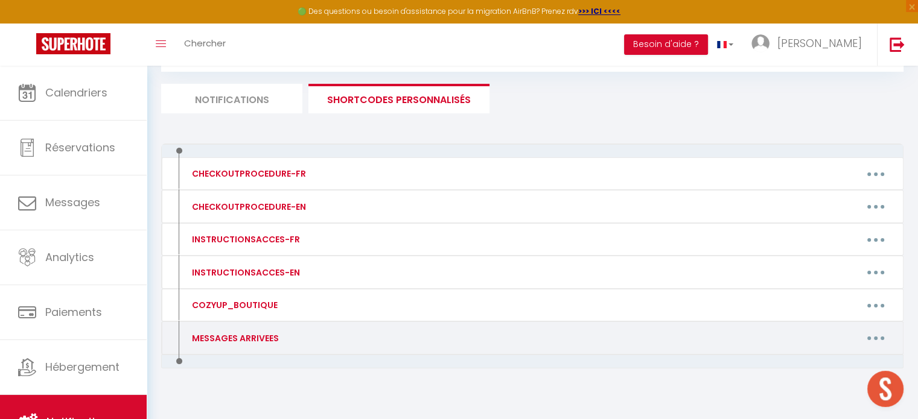
click at [868, 336] on button "button" at bounding box center [876, 338] width 34 height 19
click at [833, 365] on link "Editer" at bounding box center [844, 365] width 89 height 21
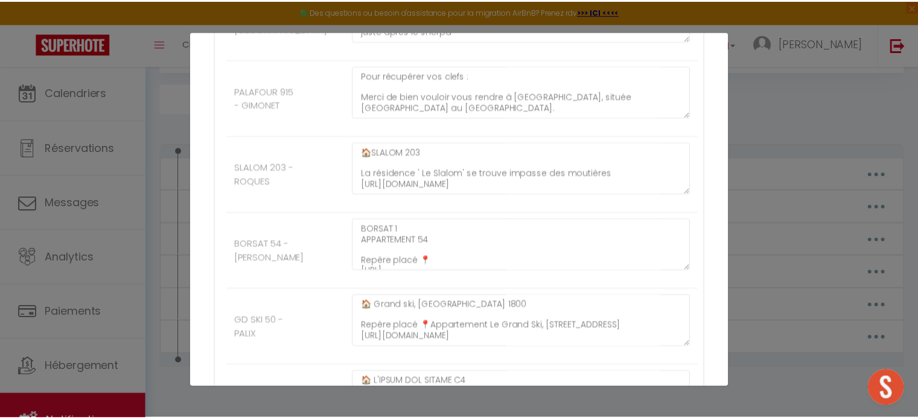
scroll to position [0, 0]
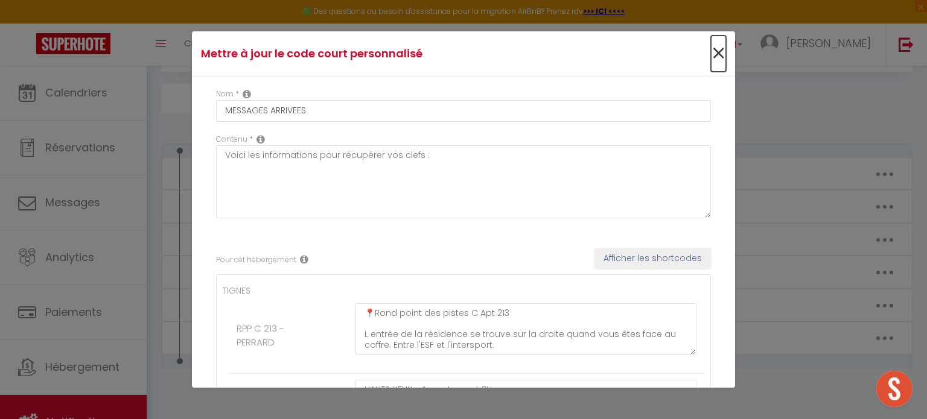
click at [712, 53] on span "×" at bounding box center [718, 54] width 15 height 36
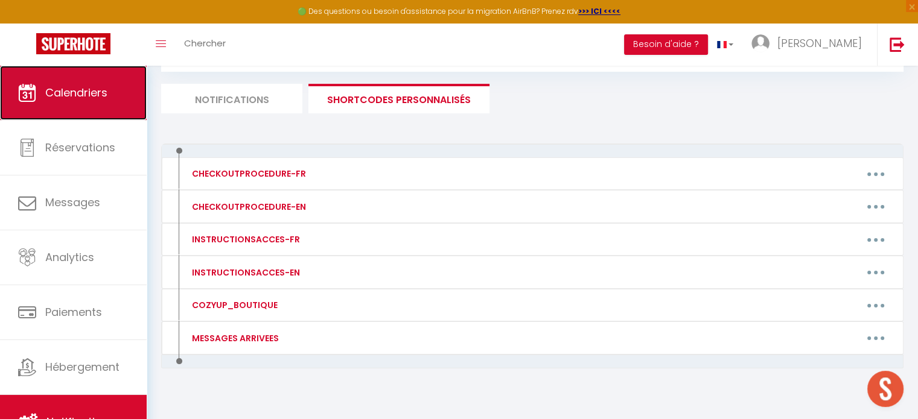
click at [68, 117] on link "Calendriers" at bounding box center [73, 93] width 147 height 54
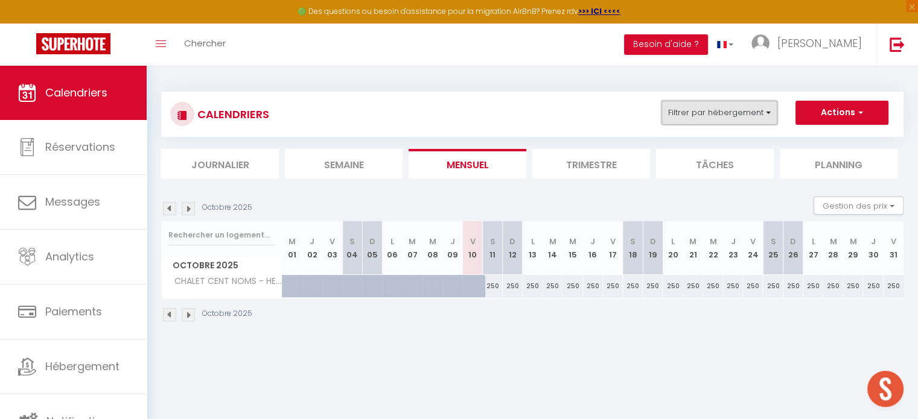
click at [711, 110] on button "Filtrer par hébergement" at bounding box center [719, 113] width 116 height 24
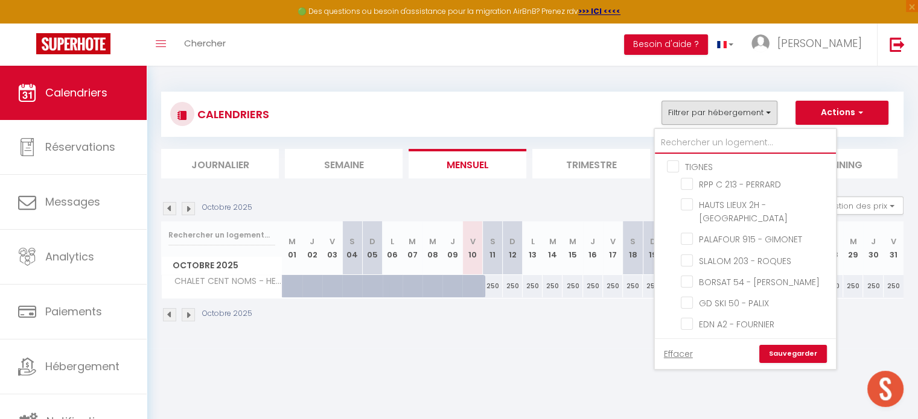
click at [698, 139] on input "text" at bounding box center [745, 143] width 181 height 22
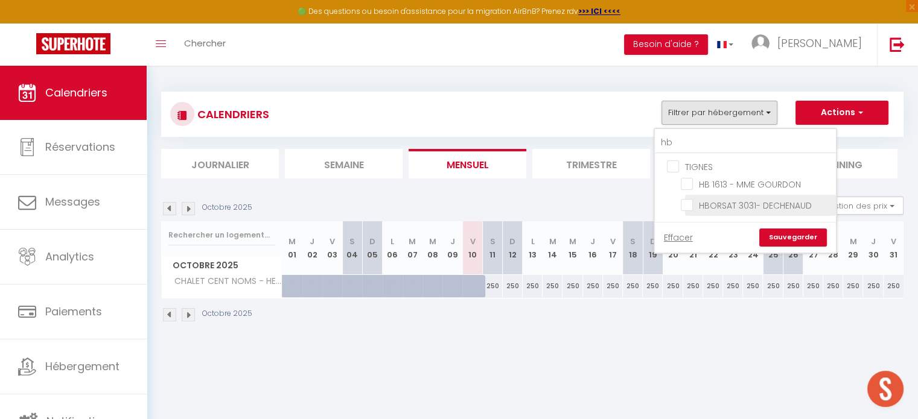
click at [687, 206] on input "HBORSAT 3031- DECHENAUD" at bounding box center [756, 205] width 151 height 12
click at [773, 236] on link "Sauvegarder" at bounding box center [793, 238] width 68 height 18
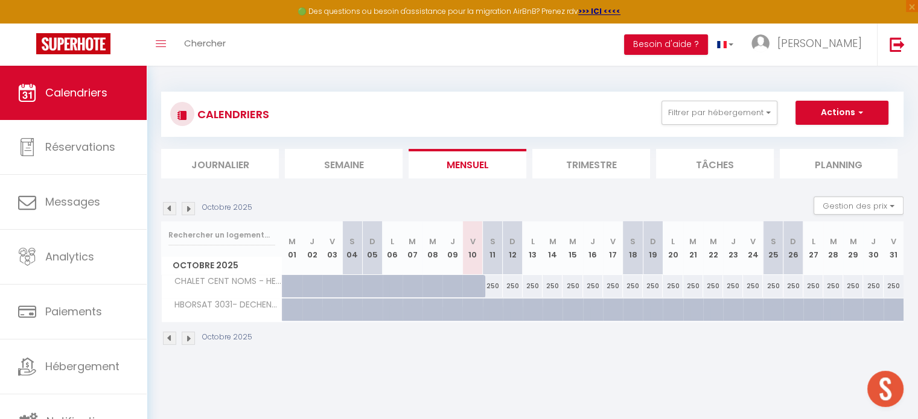
click at [190, 212] on img at bounding box center [188, 208] width 13 height 13
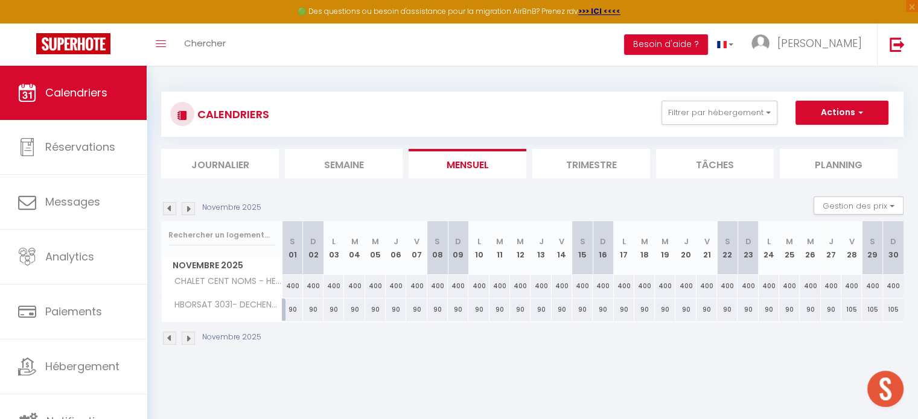
click at [190, 212] on img at bounding box center [188, 208] width 13 height 13
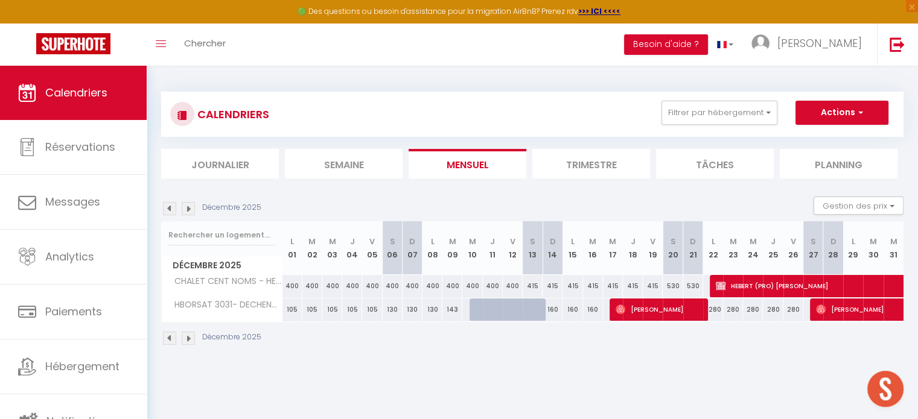
click at [190, 212] on img at bounding box center [188, 208] width 13 height 13
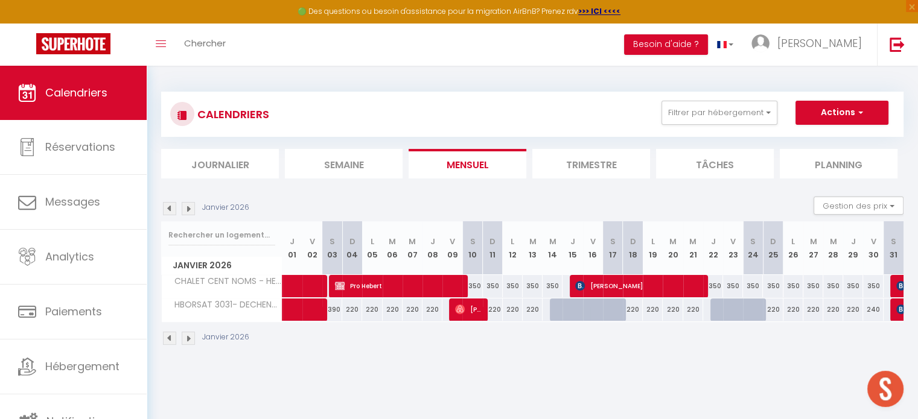
click at [190, 212] on img at bounding box center [188, 208] width 13 height 13
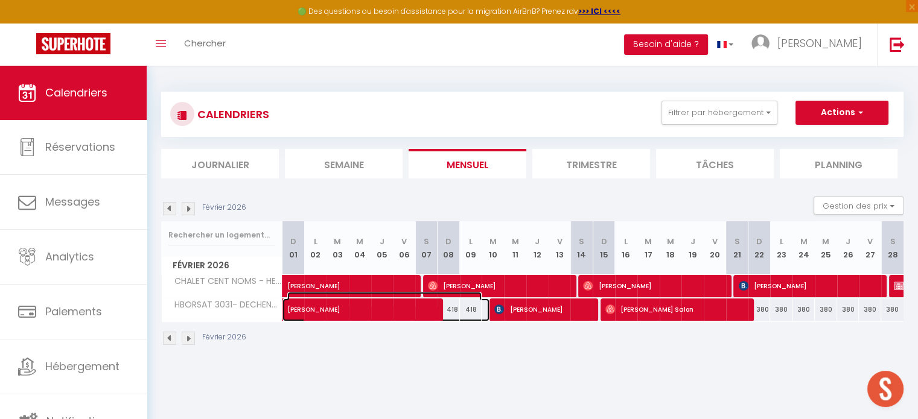
click at [345, 318] on span at bounding box center [392, 310] width 194 height 23
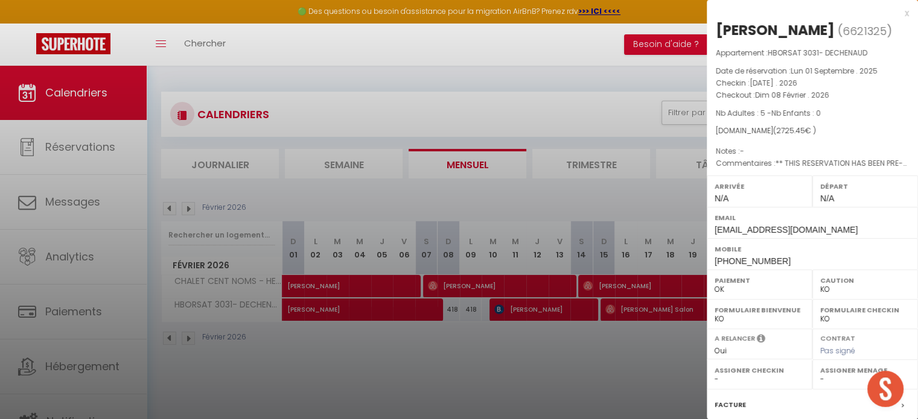
click at [344, 366] on div at bounding box center [459, 209] width 918 height 419
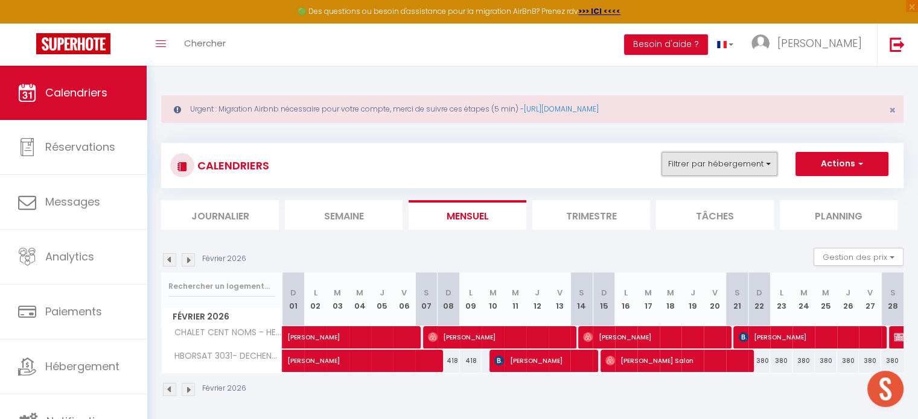
click at [719, 166] on button "Filtrer par hébergement" at bounding box center [719, 164] width 116 height 24
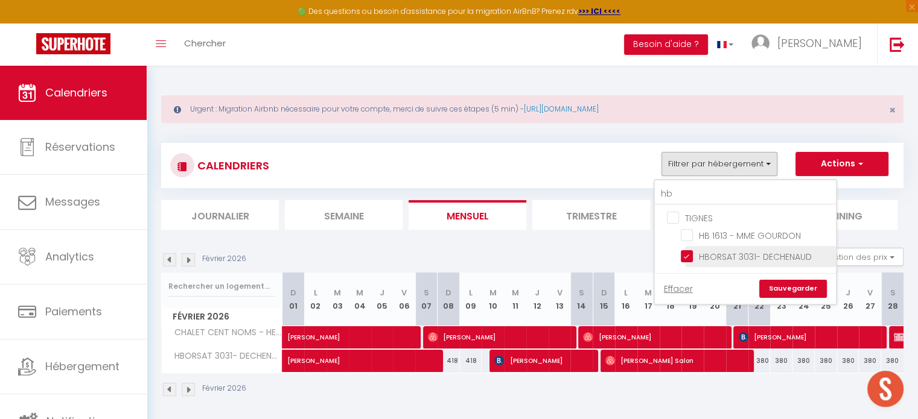
click at [689, 256] on input "HBORSAT 3031- DECHENAUD" at bounding box center [756, 256] width 151 height 12
click at [686, 195] on input "hb" at bounding box center [745, 194] width 181 height 22
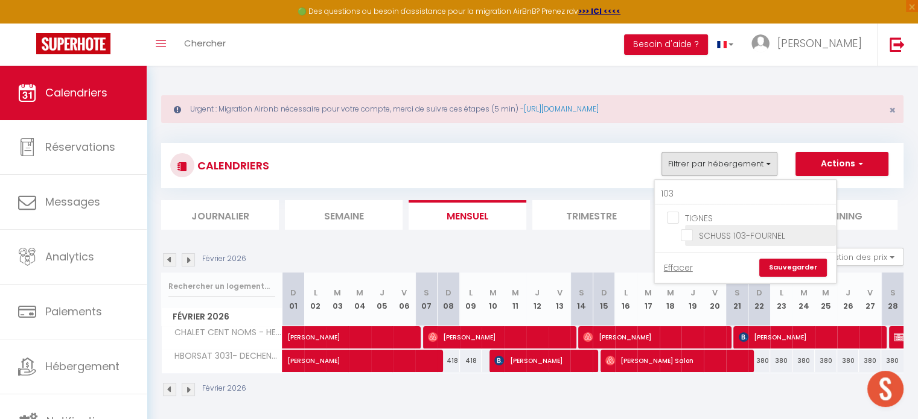
click at [688, 236] on input "SCHUSS 103-FOURNEL" at bounding box center [756, 235] width 151 height 12
click at [800, 265] on link "Sauvegarder" at bounding box center [793, 268] width 68 height 18
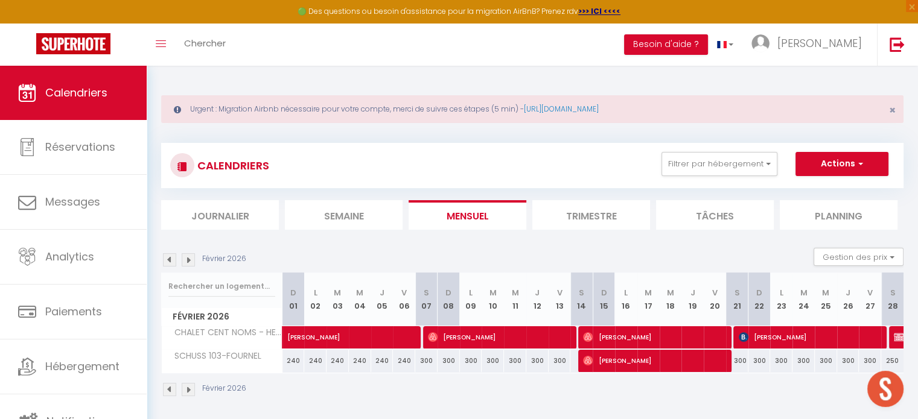
click at [171, 256] on img at bounding box center [169, 259] width 13 height 13
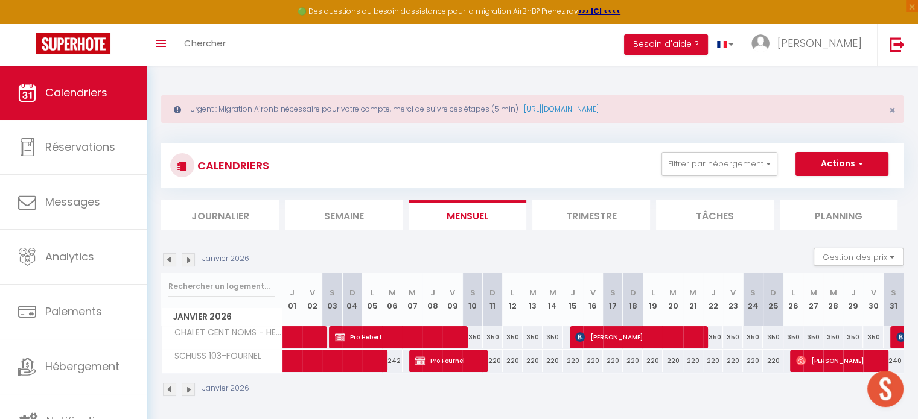
click at [171, 256] on img at bounding box center [169, 259] width 13 height 13
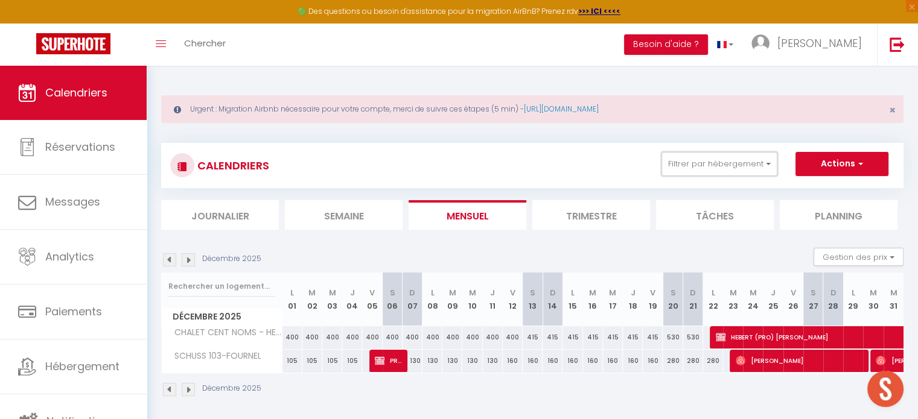
click at [671, 176] on button "Filtrer par hébergement" at bounding box center [719, 164] width 116 height 24
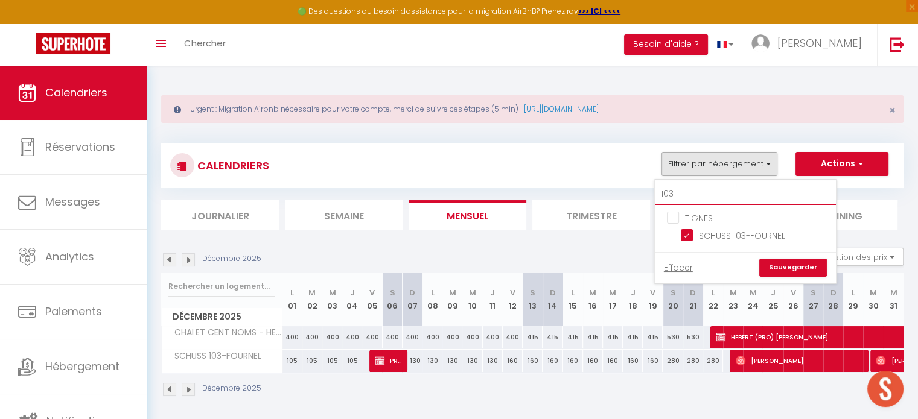
click at [691, 202] on input "103" at bounding box center [745, 194] width 181 height 22
click at [693, 234] on input "SCHUSS 103-FOURNEL" at bounding box center [756, 235] width 151 height 12
click at [701, 183] on input "103" at bounding box center [745, 194] width 181 height 22
click at [690, 237] on input "HBORSAT 3031- DECHENAUD" at bounding box center [756, 235] width 151 height 12
click at [786, 267] on link "Sauvegarder" at bounding box center [793, 268] width 68 height 18
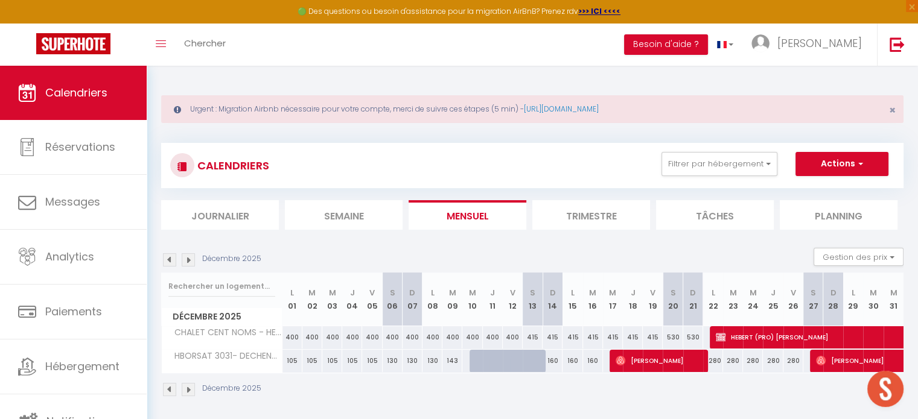
click at [188, 261] on img at bounding box center [188, 259] width 13 height 13
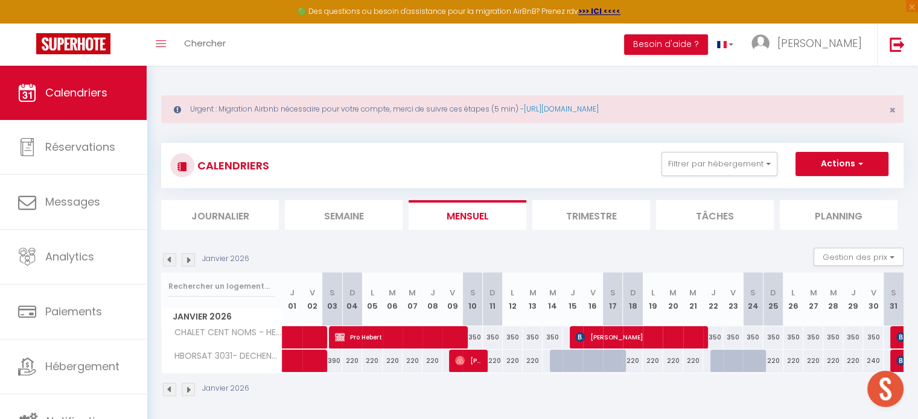
click at [188, 261] on img at bounding box center [188, 259] width 13 height 13
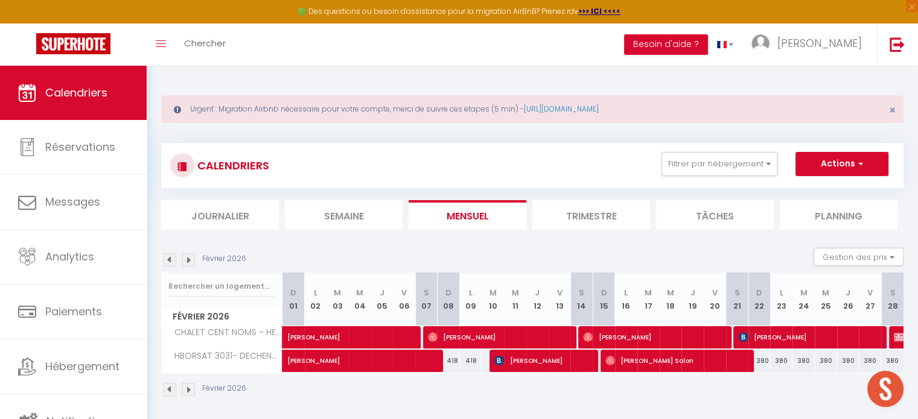
click at [171, 261] on img at bounding box center [169, 259] width 13 height 13
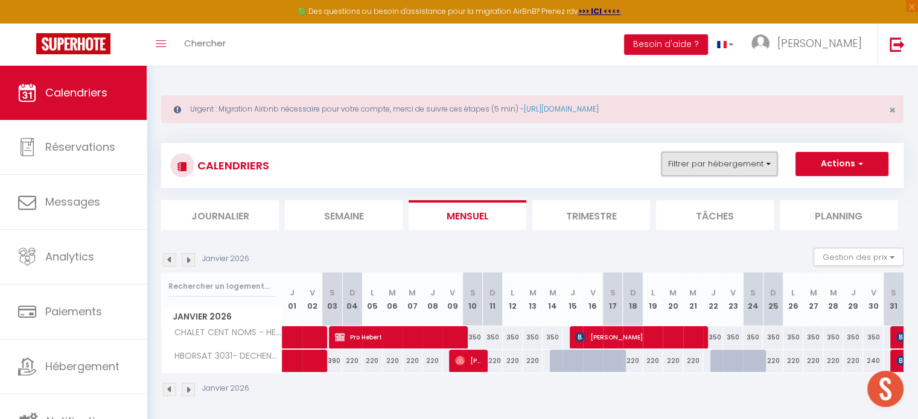
click at [696, 164] on button "Filtrer par hébergement" at bounding box center [719, 164] width 116 height 24
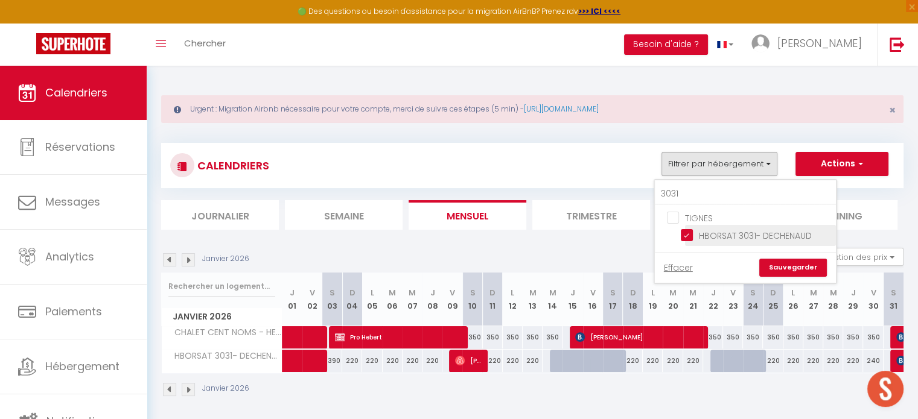
click at [690, 230] on input "HBORSAT 3031- DECHENAUD" at bounding box center [756, 235] width 151 height 12
click at [690, 194] on input "3031" at bounding box center [745, 194] width 181 height 22
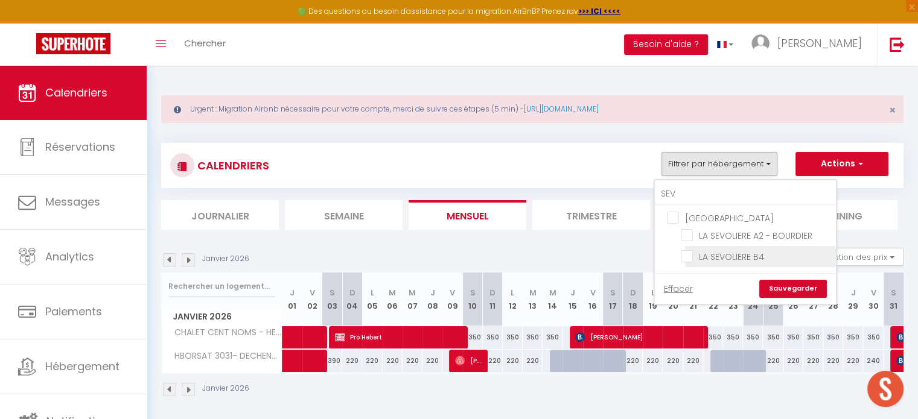
click at [686, 258] on input "LA SEVOLIERE B4" at bounding box center [756, 256] width 151 height 12
click at [783, 293] on link "Sauvegarder" at bounding box center [793, 289] width 68 height 18
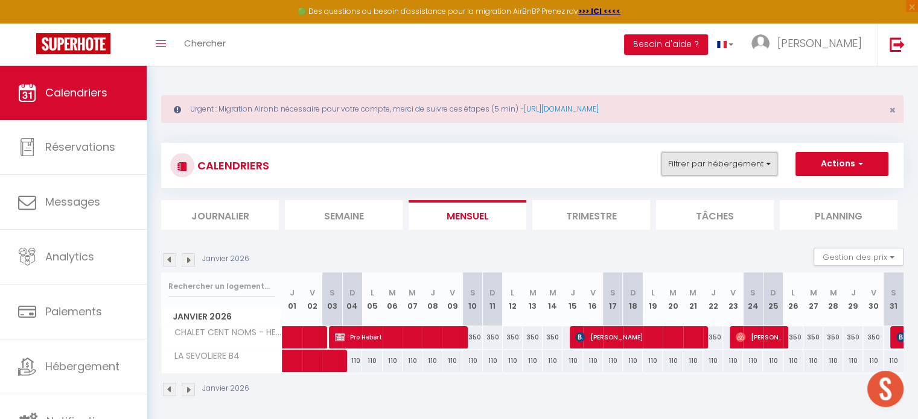
click at [686, 164] on button "Filtrer par hébergement" at bounding box center [719, 164] width 116 height 24
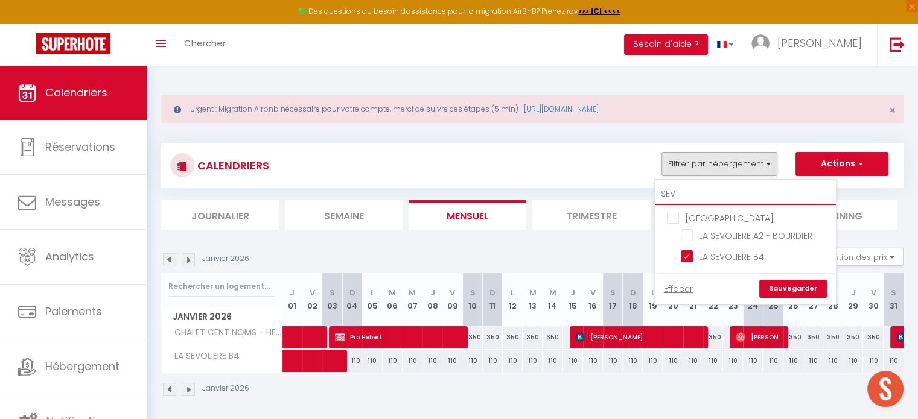
click at [681, 184] on input "SEV" at bounding box center [745, 194] width 181 height 22
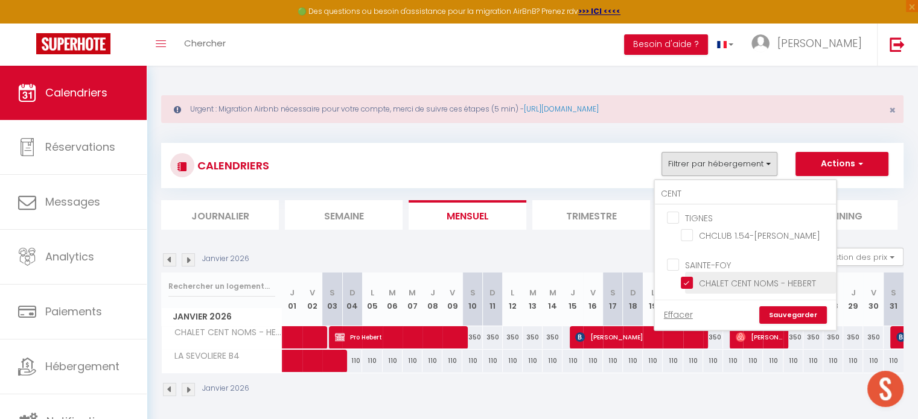
click at [686, 278] on input "CHALET CENT NOMS - HEBERT" at bounding box center [756, 282] width 151 height 12
click at [784, 315] on link "Sauvegarder" at bounding box center [793, 316] width 68 height 18
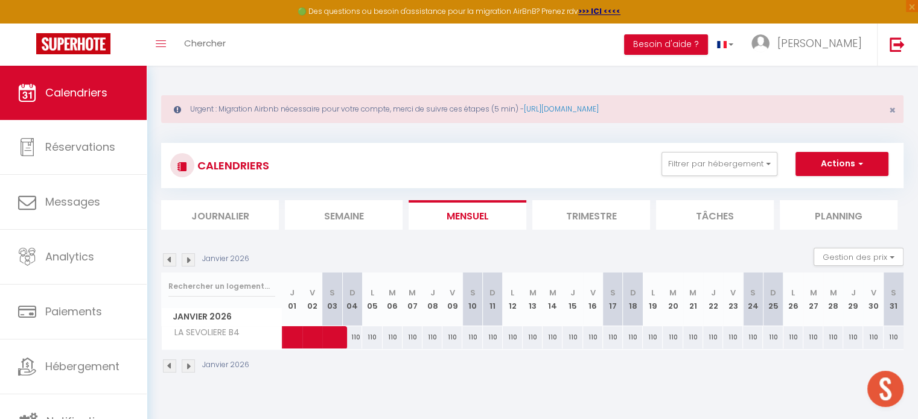
click at [165, 364] on img at bounding box center [169, 366] width 13 height 13
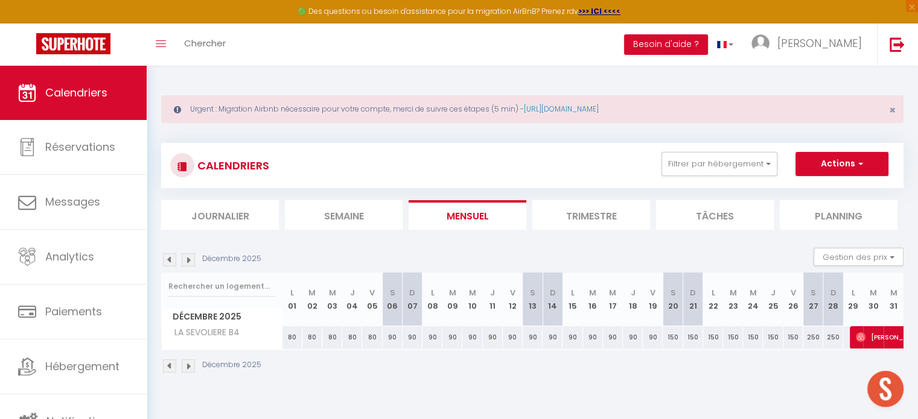
click at [165, 364] on img at bounding box center [169, 366] width 13 height 13
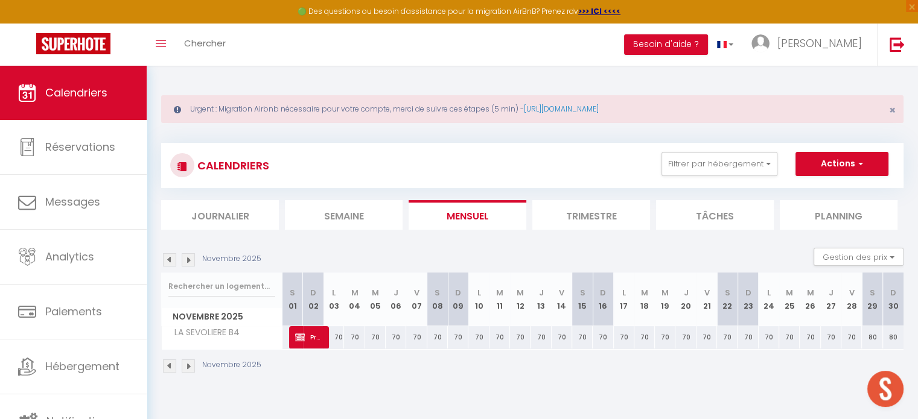
click at [191, 369] on img at bounding box center [188, 366] width 13 height 13
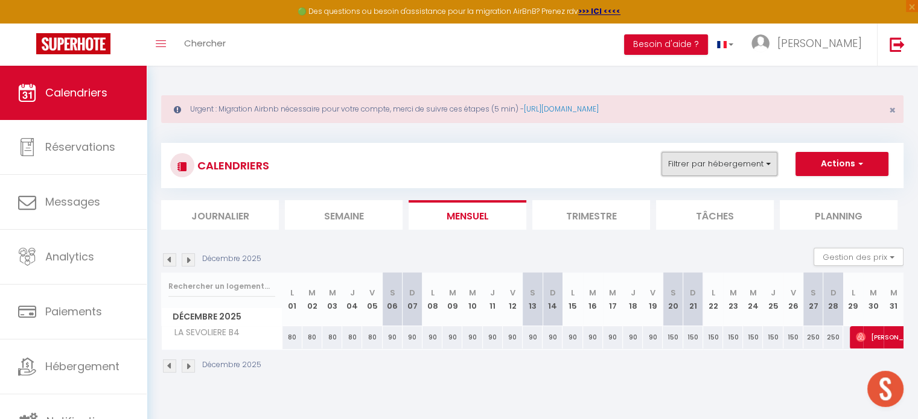
click at [671, 171] on button "Filtrer par hébergement" at bounding box center [719, 164] width 116 height 24
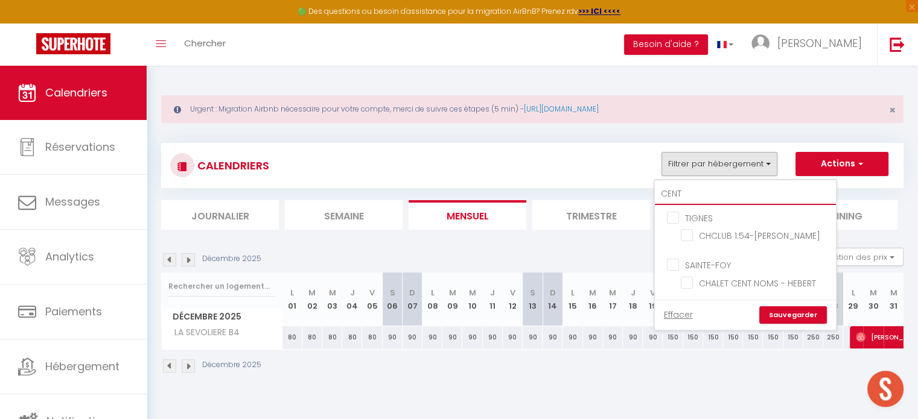
click at [696, 193] on input "CENT" at bounding box center [745, 194] width 181 height 22
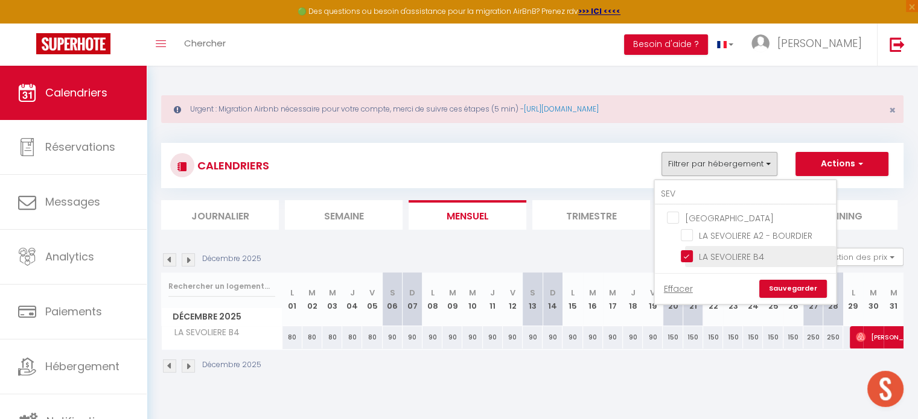
click at [687, 255] on input "LA SEVOLIERE B4" at bounding box center [756, 256] width 151 height 12
click at [688, 200] on input "SEV" at bounding box center [745, 194] width 181 height 22
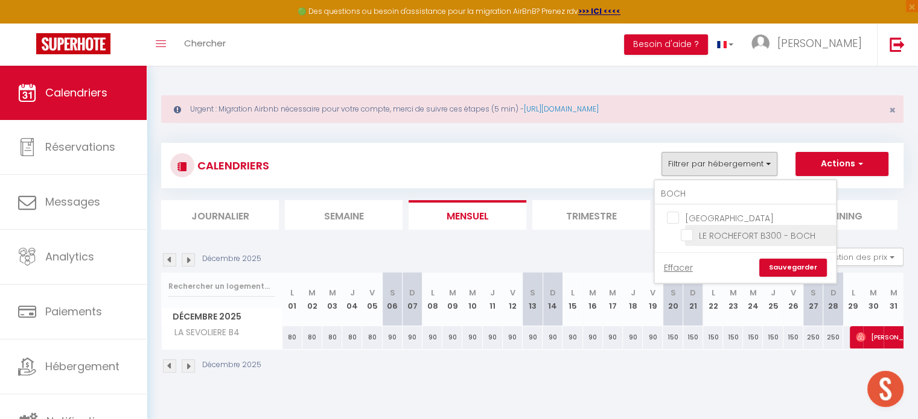
click at [686, 235] on input "LE ROCHEFORT B300 - BOCH" at bounding box center [756, 235] width 151 height 12
click at [776, 264] on link "Sauvegarder" at bounding box center [793, 268] width 68 height 18
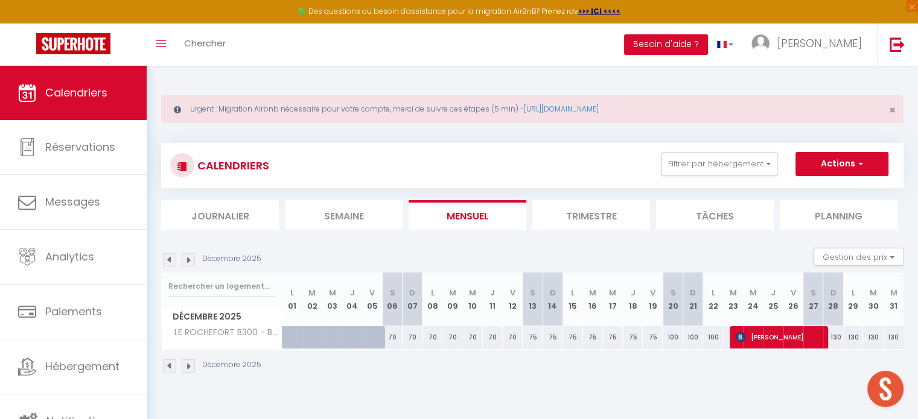
click at [186, 367] on img at bounding box center [188, 366] width 13 height 13
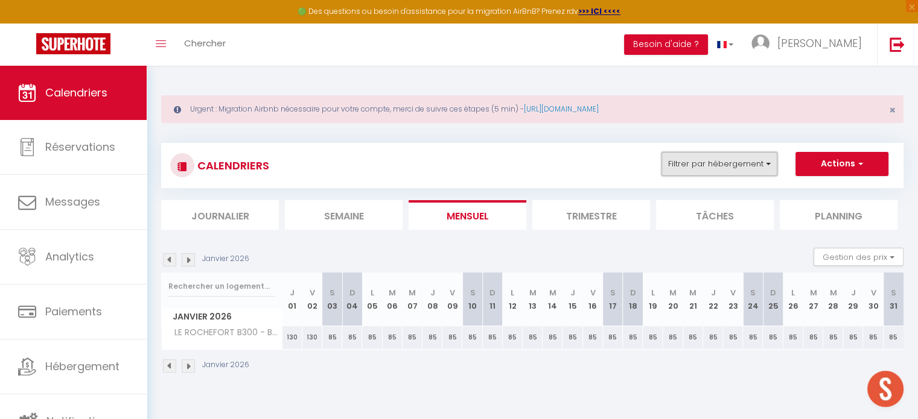
click at [681, 163] on button "Filtrer par hébergement" at bounding box center [719, 164] width 116 height 24
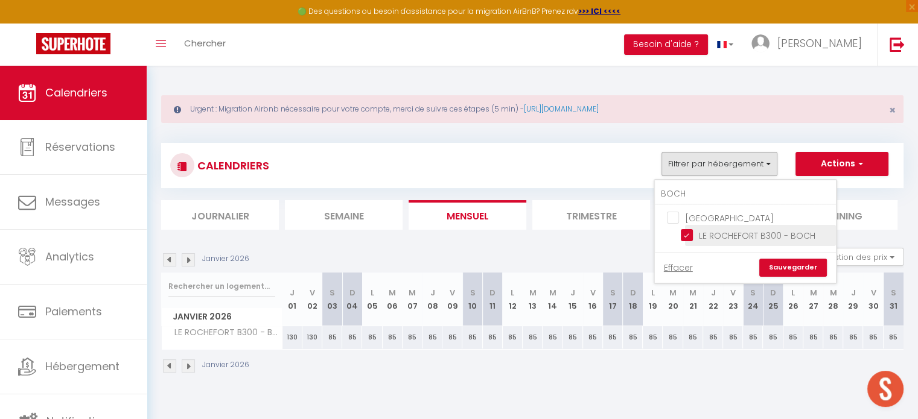
click at [689, 236] on input "LE ROCHEFORT B300 - BOCH" at bounding box center [756, 235] width 151 height 12
click at [695, 200] on input "BOCH" at bounding box center [745, 194] width 181 height 22
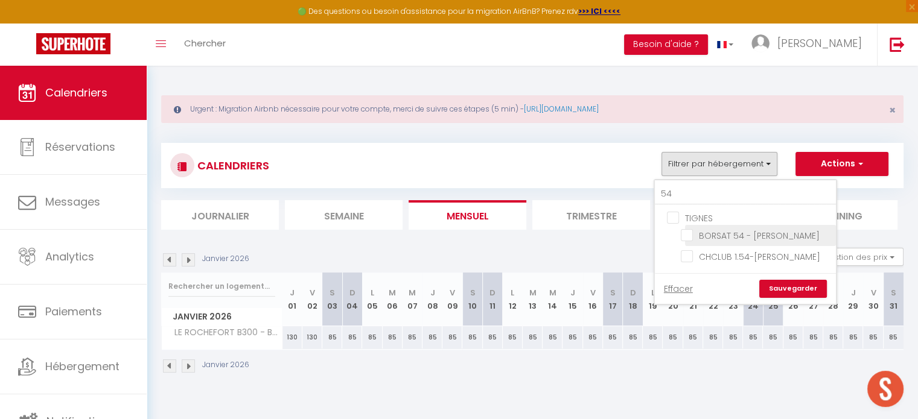
click at [690, 239] on input "BORSAT 54 - [PERSON_NAME]" at bounding box center [756, 235] width 151 height 12
click at [785, 285] on link "Sauvegarder" at bounding box center [793, 289] width 68 height 18
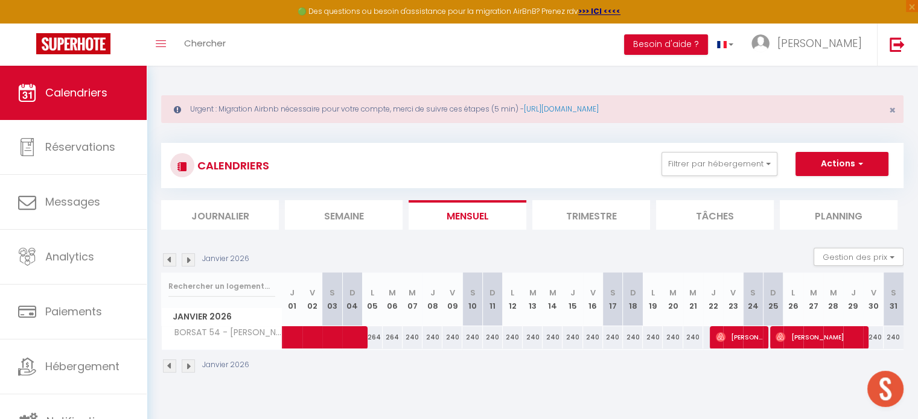
click at [186, 263] on img at bounding box center [188, 259] width 13 height 13
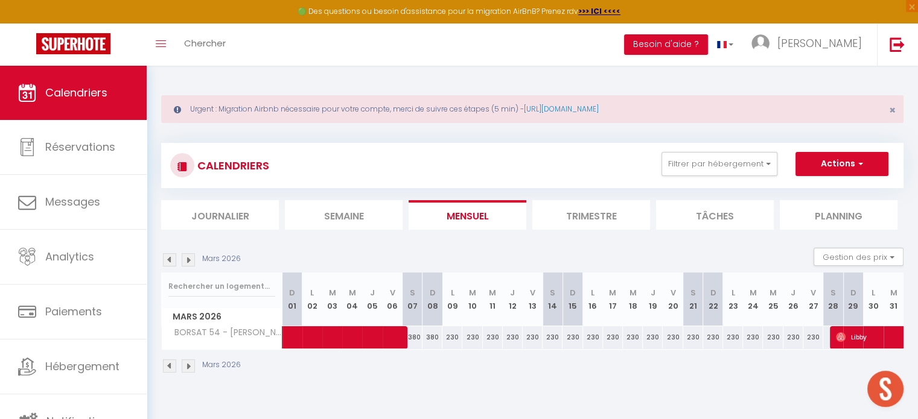
click at [186, 263] on img at bounding box center [188, 259] width 13 height 13
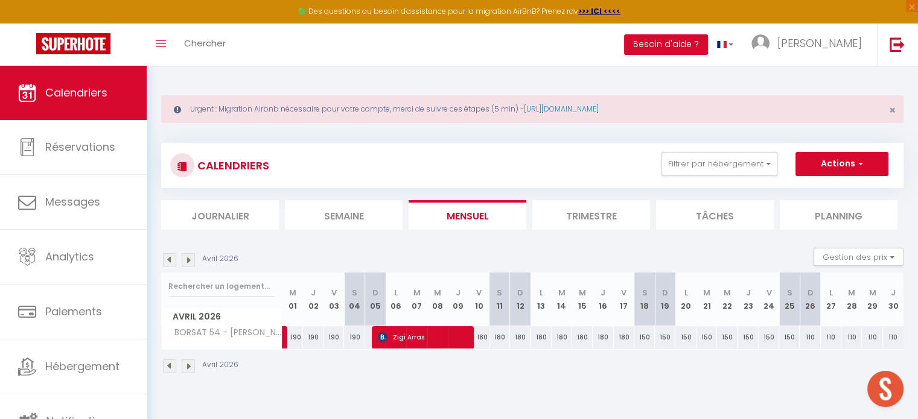
click at [173, 262] on img at bounding box center [169, 259] width 13 height 13
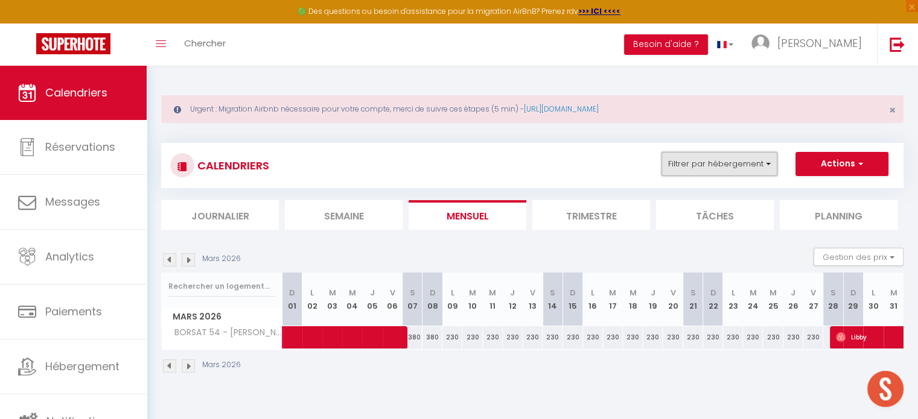
click at [698, 162] on button "Filtrer par hébergement" at bounding box center [719, 164] width 116 height 24
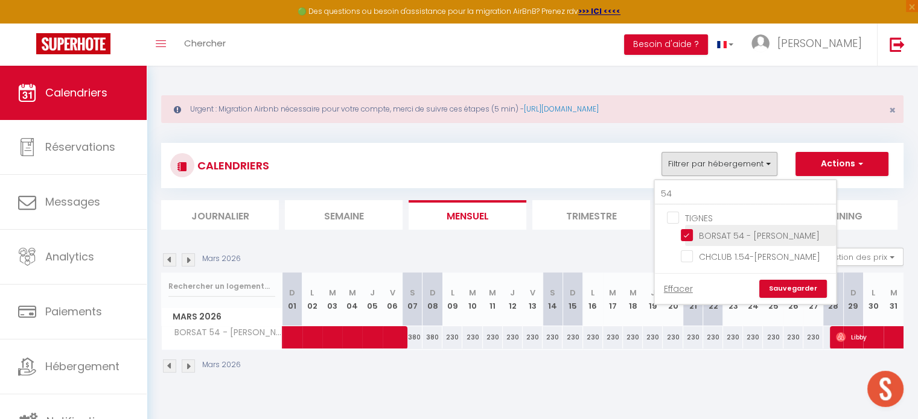
click at [686, 230] on input "BORSAT 54 - [PERSON_NAME]" at bounding box center [756, 235] width 151 height 12
click at [684, 195] on input "54" at bounding box center [745, 194] width 181 height 22
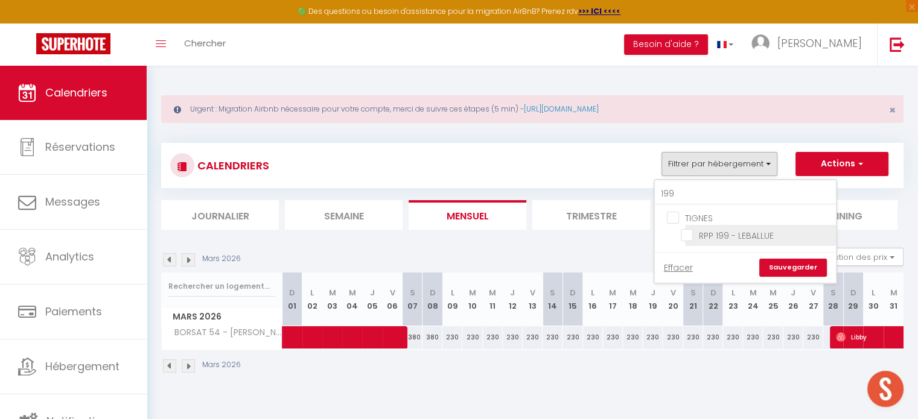
click at [683, 231] on input "RPP 199 - LEBALLUE" at bounding box center [756, 235] width 151 height 12
click at [785, 266] on link "Sauvegarder" at bounding box center [793, 268] width 68 height 18
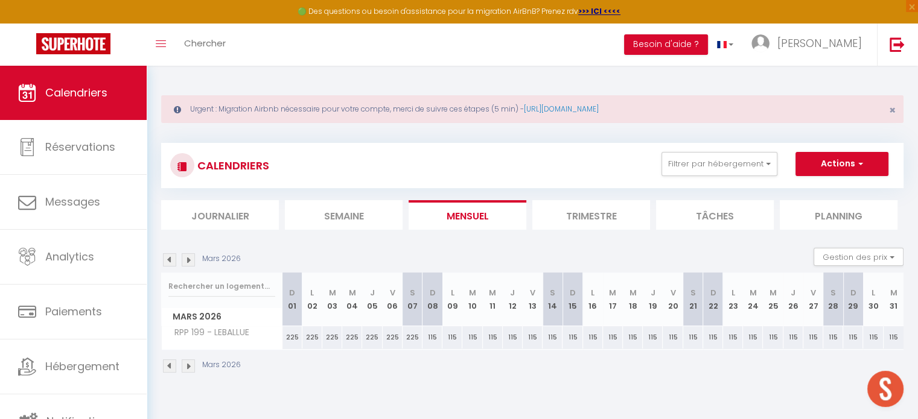
click at [173, 260] on img at bounding box center [169, 259] width 13 height 13
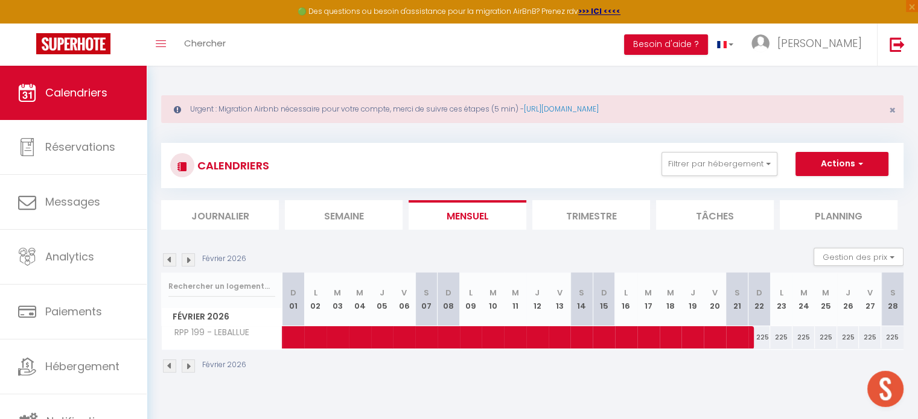
click at [173, 260] on img at bounding box center [169, 259] width 13 height 13
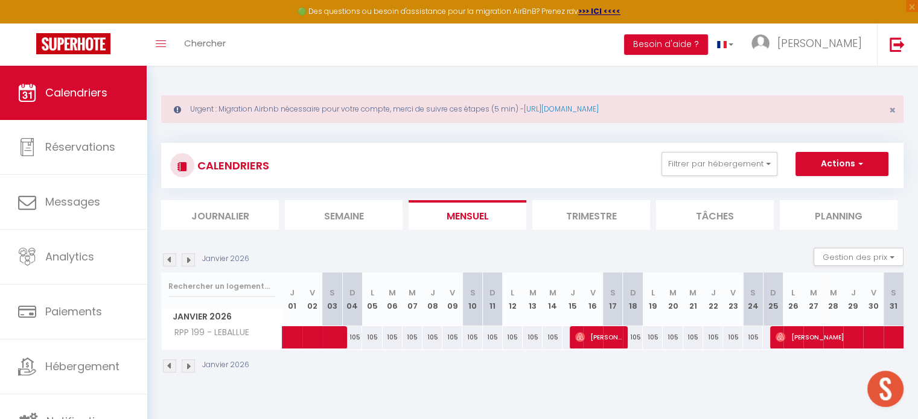
click at [173, 260] on img at bounding box center [169, 259] width 13 height 13
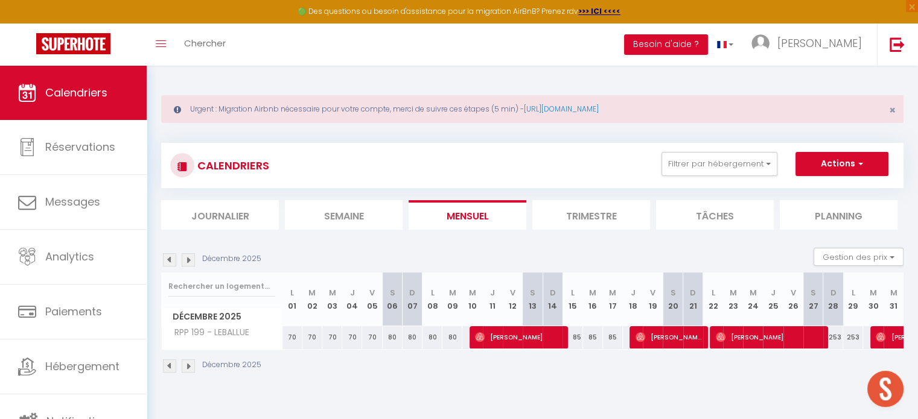
click at [173, 260] on img at bounding box center [169, 259] width 13 height 13
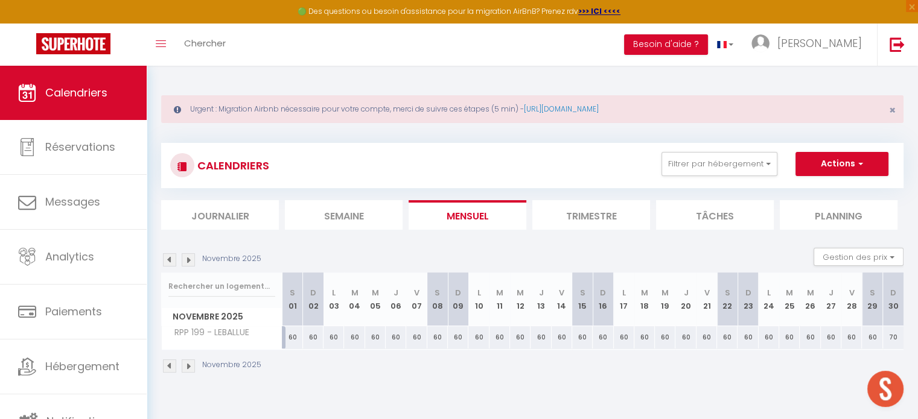
click at [190, 259] on img at bounding box center [188, 259] width 13 height 13
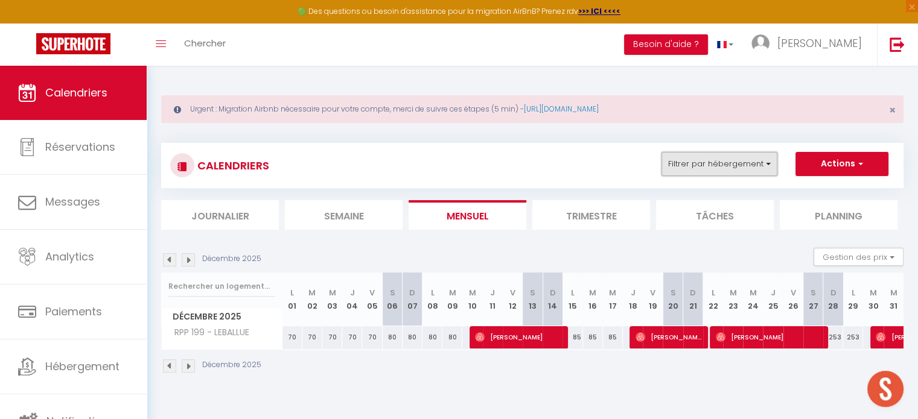
click at [678, 171] on button "Filtrer par hébergement" at bounding box center [719, 164] width 116 height 24
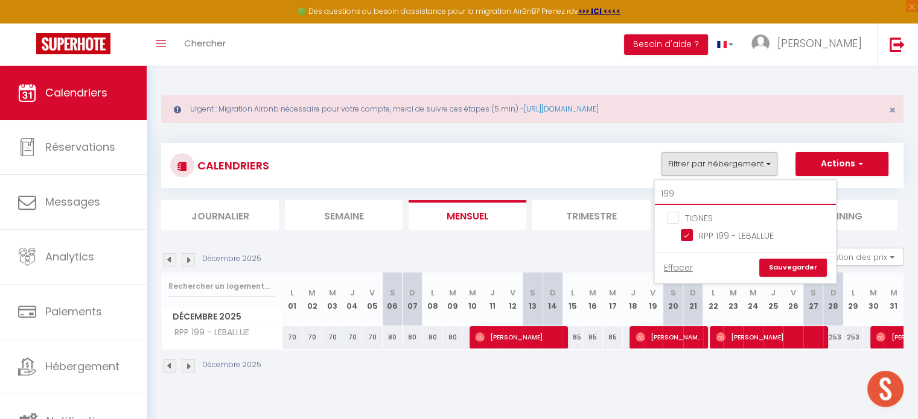
click at [683, 193] on input "199" at bounding box center [745, 194] width 181 height 22
click at [690, 238] on input "RPP C 213 - PERRARD" at bounding box center [756, 235] width 151 height 12
click at [789, 267] on link "Sauvegarder" at bounding box center [793, 268] width 68 height 18
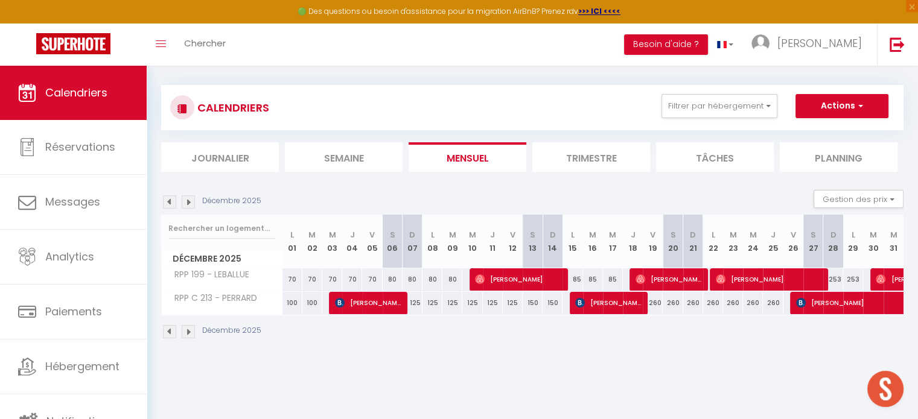
scroll to position [60, 0]
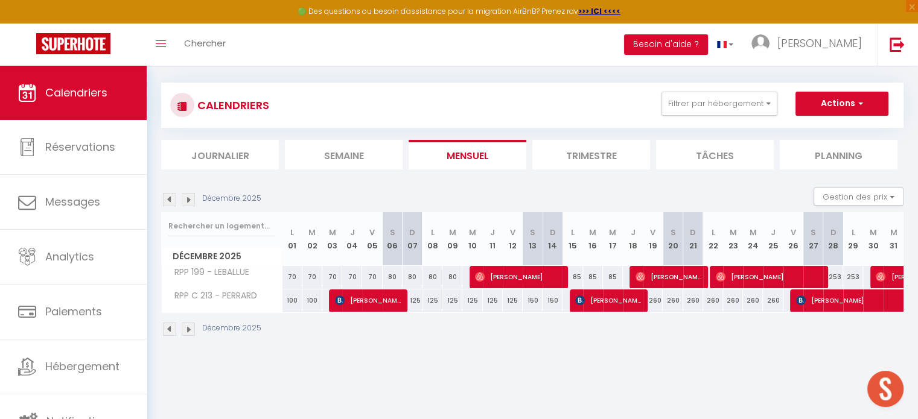
click at [167, 330] on img at bounding box center [169, 329] width 13 height 13
